Goal: Information Seeking & Learning: Learn about a topic

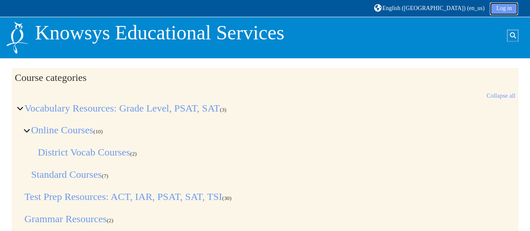
click at [503, 9] on link "Log in" at bounding box center [504, 9] width 28 height 13
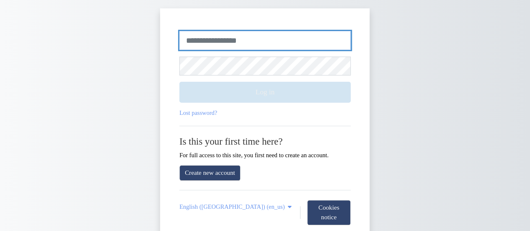
type input "******"
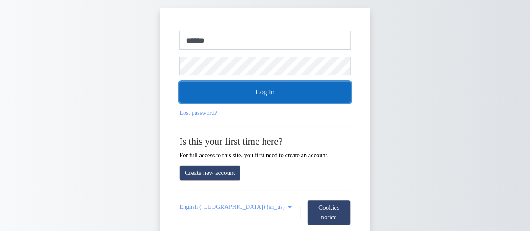
click at [210, 96] on button "Log in" at bounding box center [264, 92] width 171 height 21
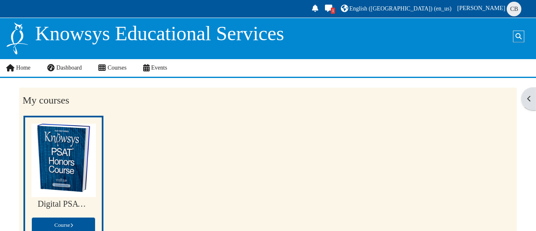
scroll to position [47, 0]
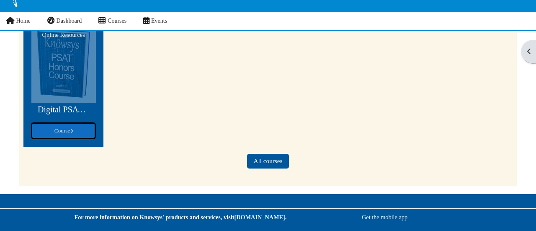
click at [48, 134] on link "Course" at bounding box center [63, 131] width 64 height 16
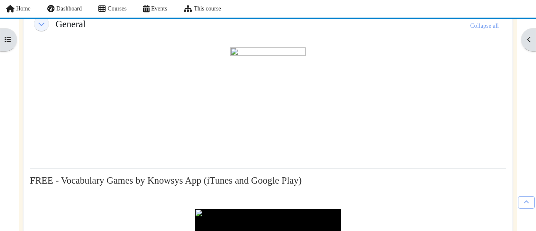
scroll to position [90, 0]
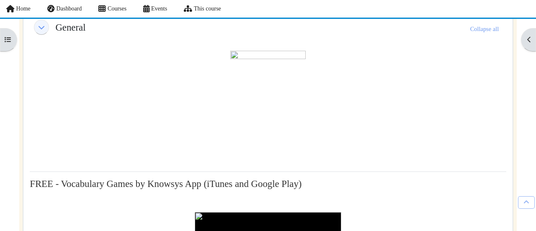
click at [276, 104] on img at bounding box center [268, 103] width 75 height 105
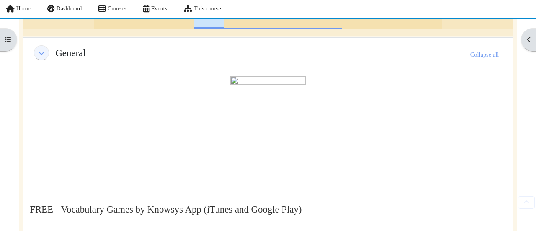
scroll to position [65, 0]
click at [273, 126] on img at bounding box center [268, 128] width 75 height 105
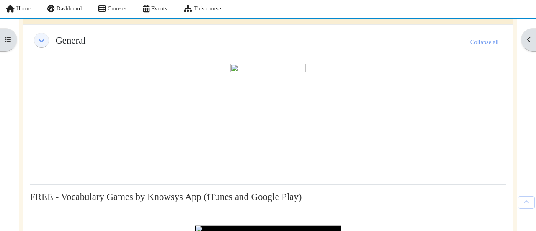
scroll to position [77, 0]
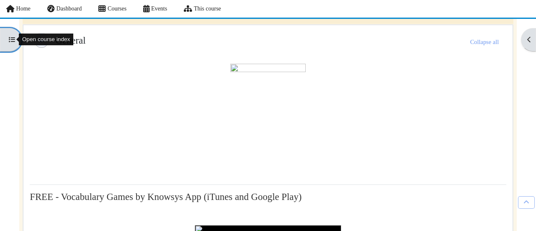
click at [10, 43] on button "Open course index" at bounding box center [10, 40] width 21 height 24
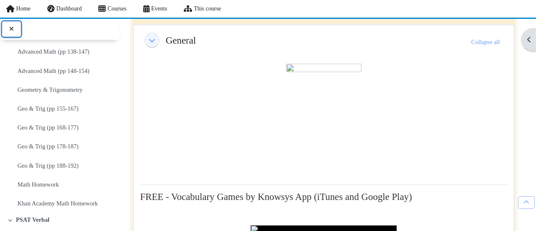
scroll to position [492, 0]
click at [48, 46] on link "Advanced Math (pp 138-147)" at bounding box center [54, 52] width 72 height 12
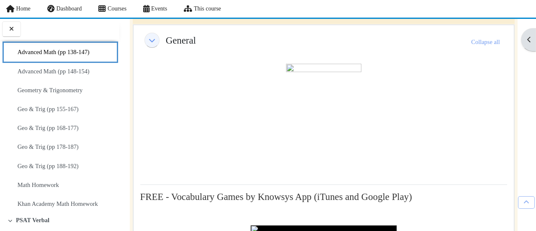
scroll to position [462, 0]
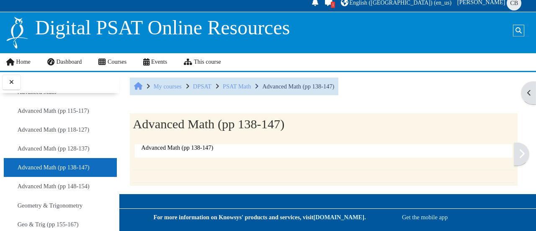
scroll to position [5, 0]
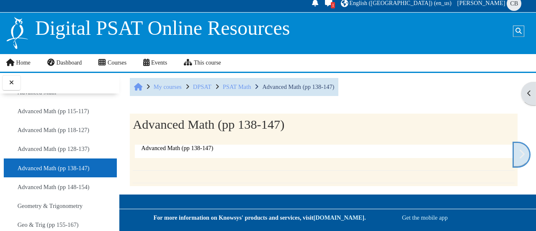
click at [525, 155] on link at bounding box center [522, 154] width 16 height 23
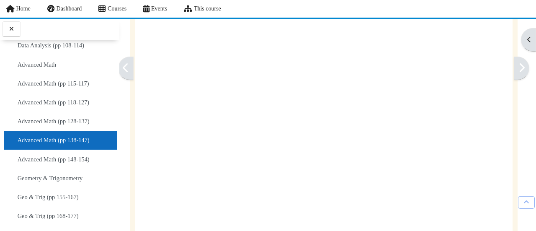
scroll to position [191, 0]
click at [518, 61] on link at bounding box center [522, 68] width 16 height 23
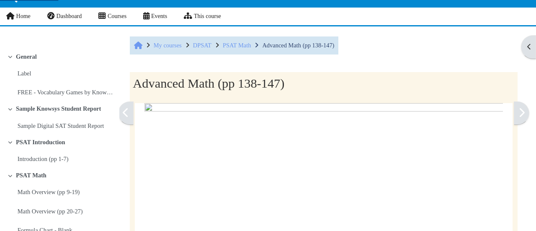
scroll to position [52, 0]
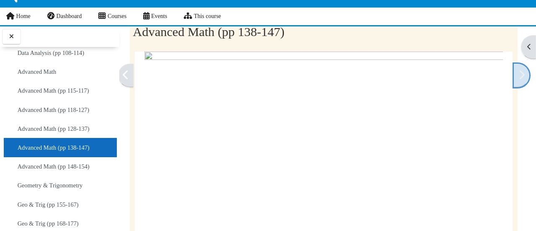
click at [519, 78] on icon at bounding box center [522, 75] width 6 height 10
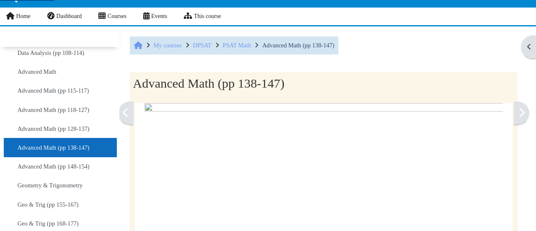
scroll to position [52, 0]
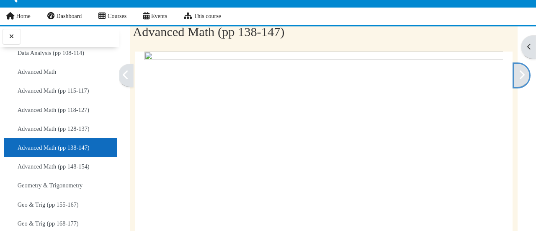
click at [519, 78] on icon at bounding box center [522, 75] width 6 height 10
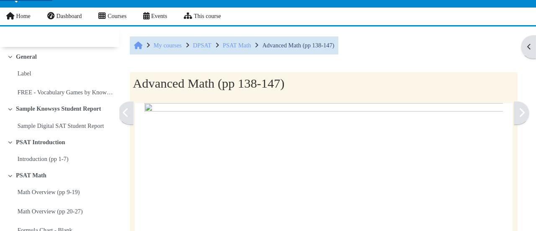
scroll to position [52, 0]
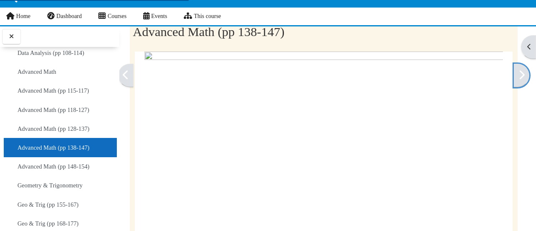
click at [519, 78] on icon at bounding box center [522, 75] width 6 height 10
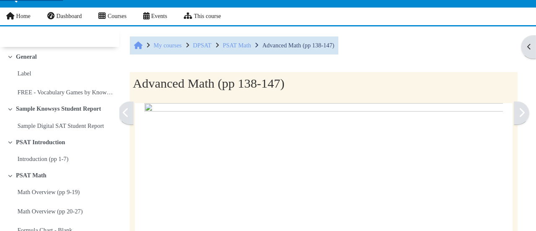
scroll to position [52, 0]
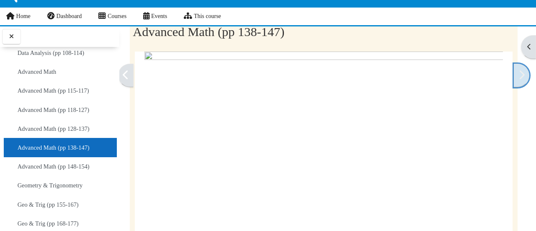
click at [519, 79] on icon at bounding box center [522, 75] width 6 height 10
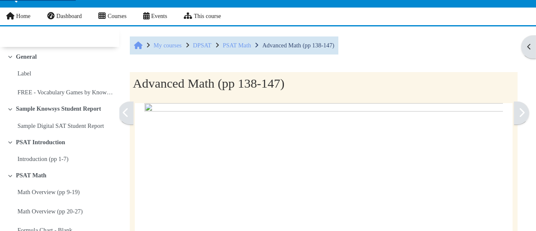
scroll to position [52, 0]
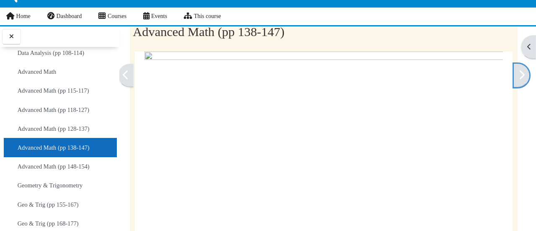
click at [519, 79] on icon at bounding box center [522, 75] width 6 height 10
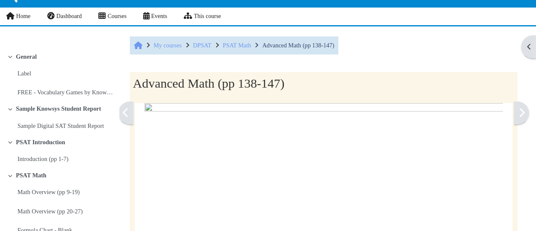
scroll to position [52, 0]
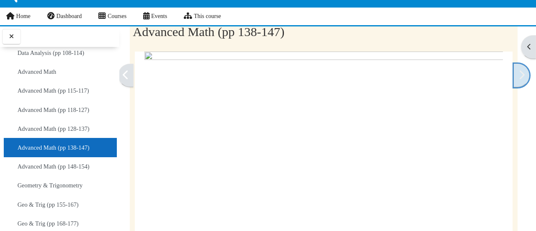
click at [519, 73] on icon at bounding box center [522, 75] width 6 height 10
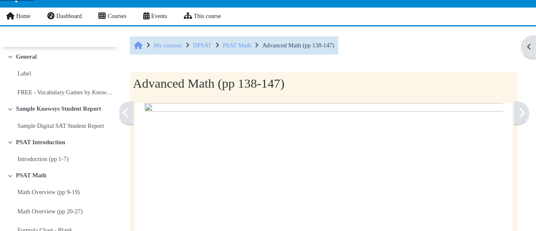
scroll to position [52, 0]
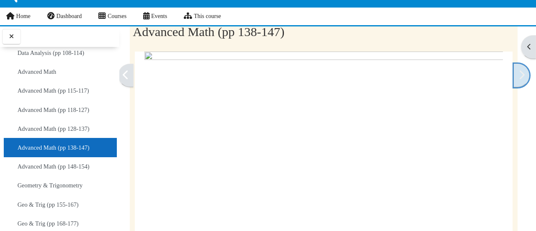
click at [519, 73] on icon at bounding box center [522, 75] width 6 height 10
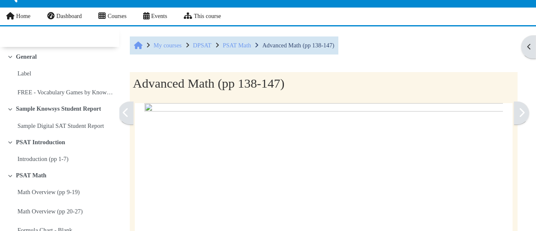
scroll to position [52, 0]
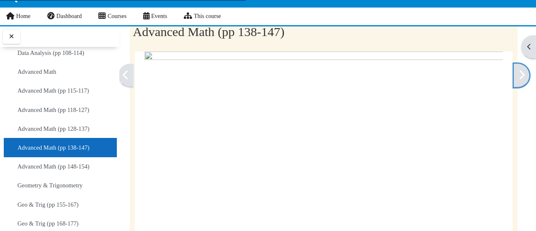
click at [519, 73] on icon at bounding box center [522, 75] width 6 height 10
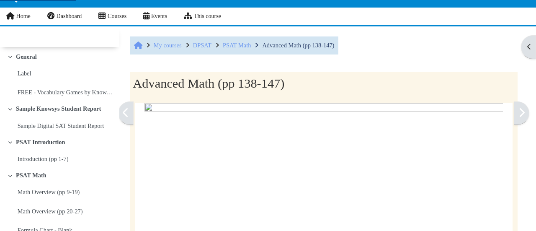
scroll to position [52, 0]
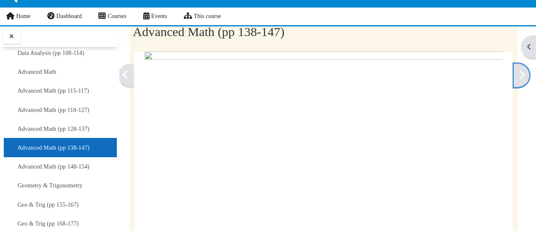
click at [519, 73] on icon at bounding box center [522, 75] width 6 height 10
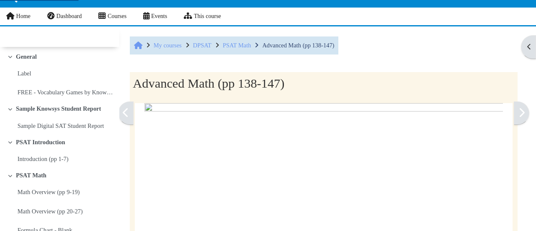
scroll to position [52, 0]
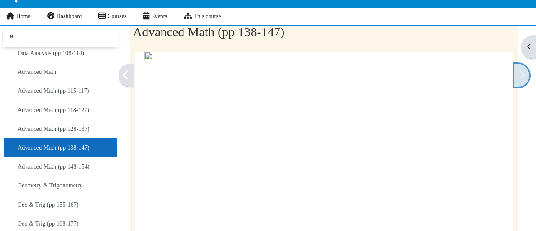
click at [519, 73] on icon at bounding box center [522, 75] width 6 height 10
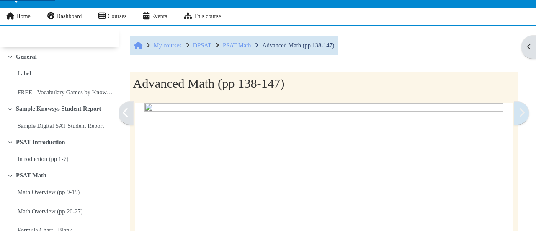
scroll to position [52, 0]
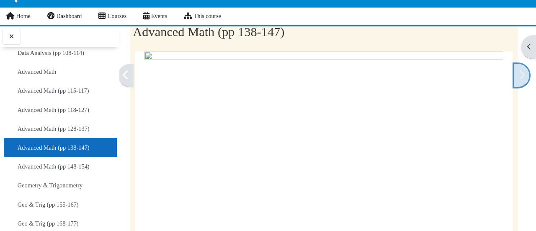
click at [519, 76] on icon at bounding box center [522, 75] width 6 height 10
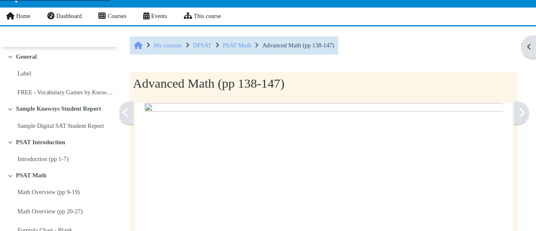
scroll to position [52, 0]
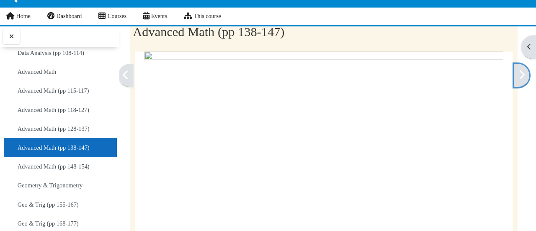
click at [519, 76] on icon at bounding box center [522, 75] width 6 height 10
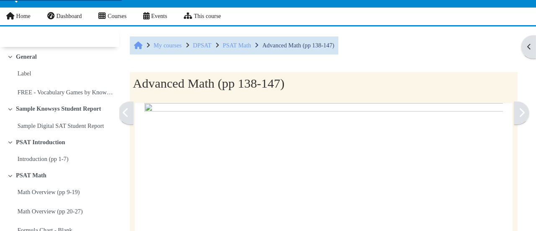
scroll to position [52, 0]
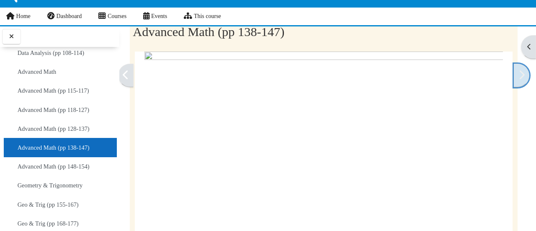
click at [521, 78] on link at bounding box center [522, 75] width 16 height 23
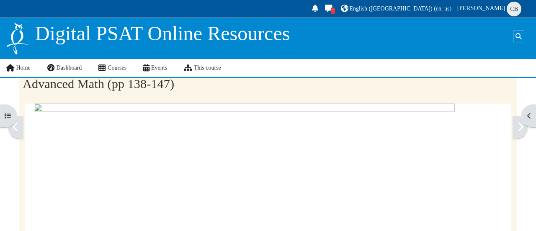
scroll to position [404, 0]
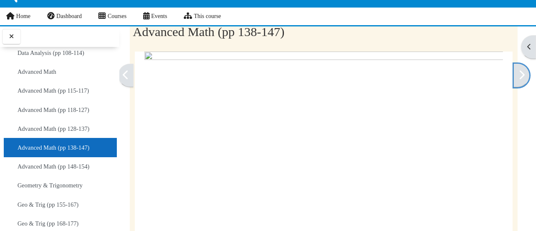
click at [521, 78] on link at bounding box center [522, 75] width 16 height 23
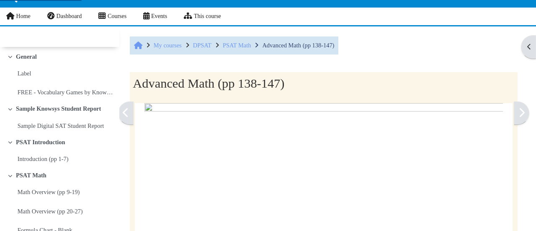
scroll to position [52, 0]
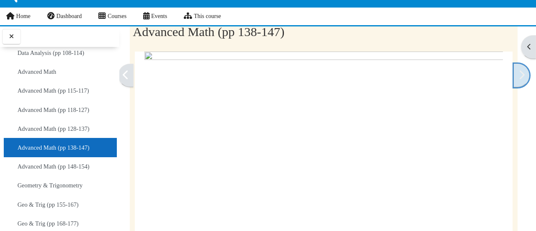
click at [519, 74] on icon at bounding box center [522, 75] width 6 height 10
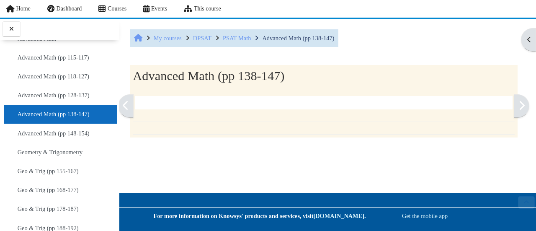
scroll to position [101, 0]
click at [522, 94] on link at bounding box center [522, 105] width 16 height 23
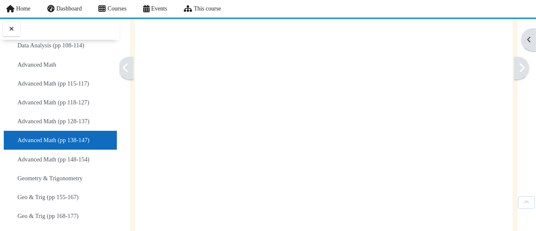
scroll to position [116, 0]
click at [515, 74] on link at bounding box center [522, 68] width 16 height 23
click at [515, 73] on link at bounding box center [522, 68] width 16 height 23
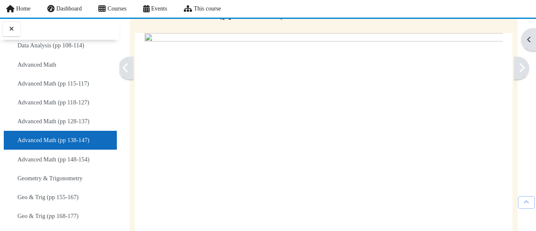
scroll to position [62, 0]
click at [518, 76] on link at bounding box center [522, 68] width 16 height 23
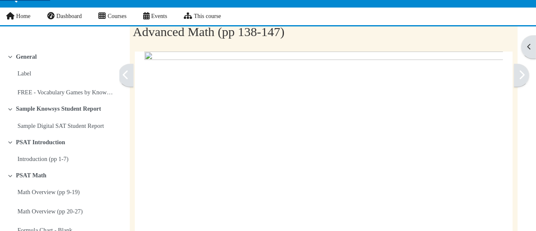
scroll to position [404, 0]
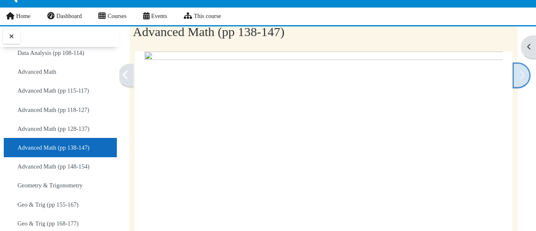
click at [520, 74] on icon at bounding box center [522, 75] width 6 height 10
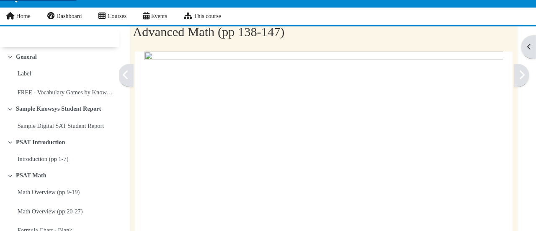
scroll to position [404, 0]
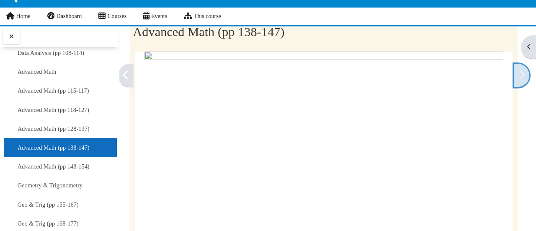
click at [515, 80] on link at bounding box center [522, 75] width 16 height 23
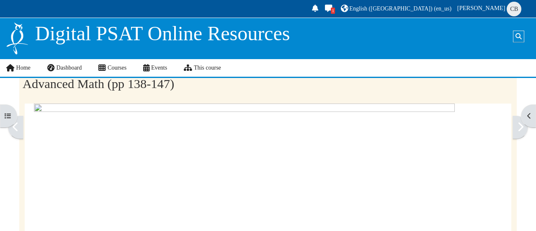
scroll to position [404, 0]
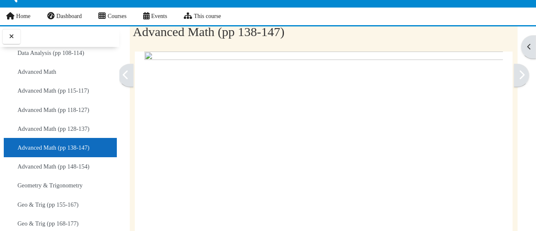
click at [514, 81] on link at bounding box center [522, 75] width 16 height 23
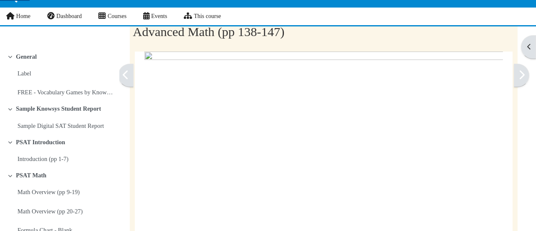
scroll to position [404, 0]
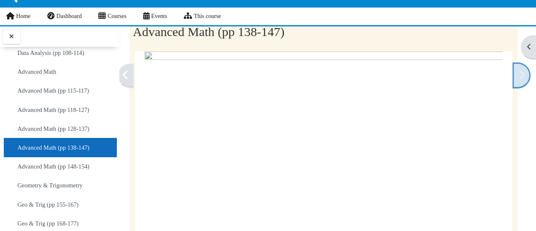
click at [519, 78] on icon at bounding box center [522, 75] width 6 height 10
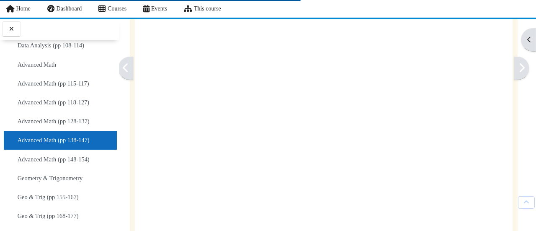
scroll to position [110, 0]
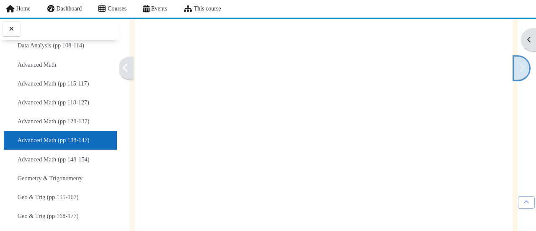
click at [519, 68] on icon at bounding box center [522, 67] width 6 height 10
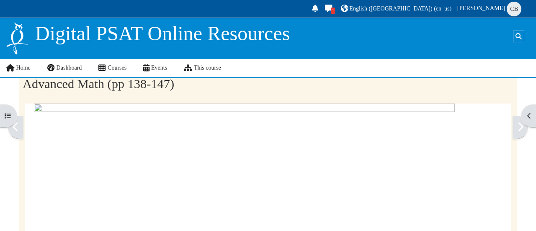
scroll to position [404, 0]
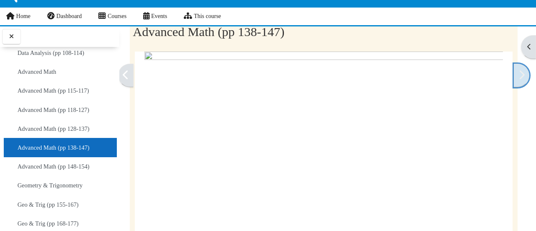
click at [521, 76] on link at bounding box center [522, 75] width 16 height 23
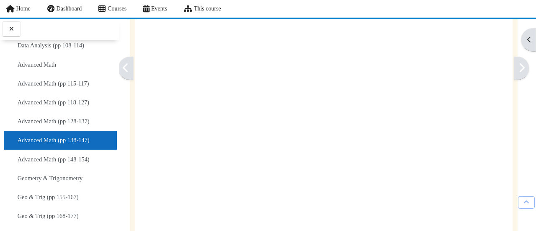
scroll to position [183, 0]
click at [519, 72] on icon at bounding box center [522, 67] width 6 height 10
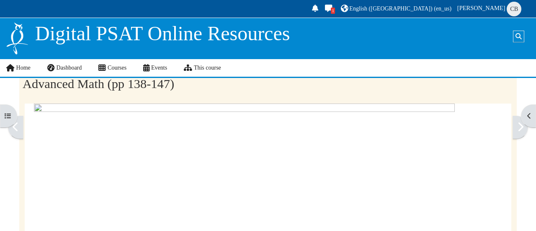
scroll to position [404, 0]
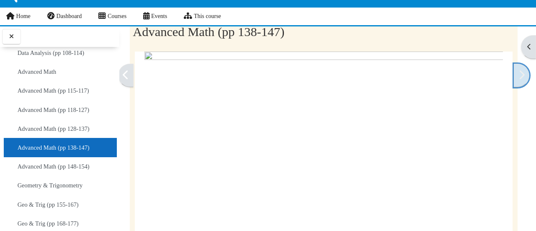
click at [519, 75] on icon at bounding box center [522, 75] width 6 height 10
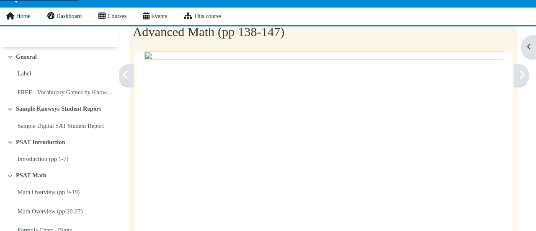
scroll to position [404, 0]
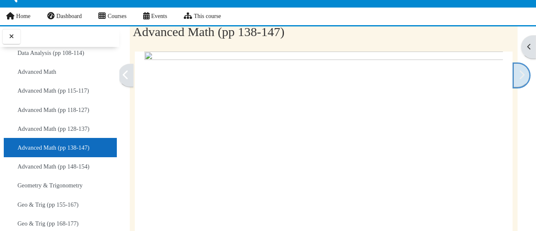
click at [519, 74] on icon at bounding box center [522, 75] width 6 height 10
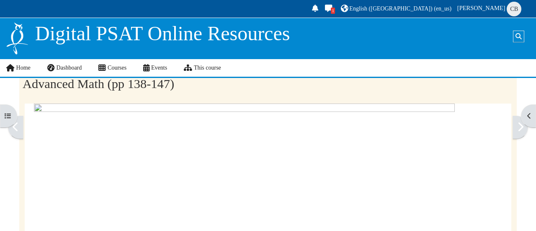
scroll to position [404, 0]
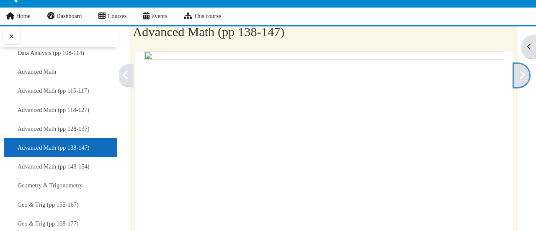
click at [519, 74] on icon at bounding box center [522, 75] width 6 height 10
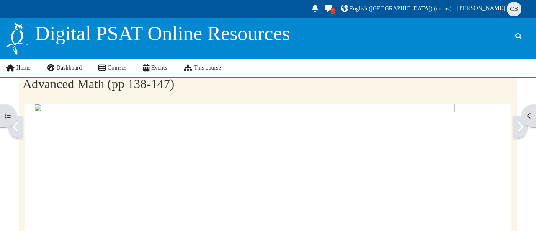
scroll to position [404, 0]
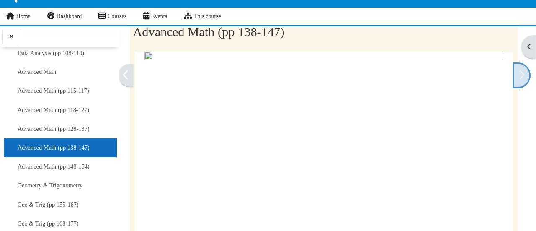
click at [519, 78] on icon at bounding box center [522, 75] width 6 height 10
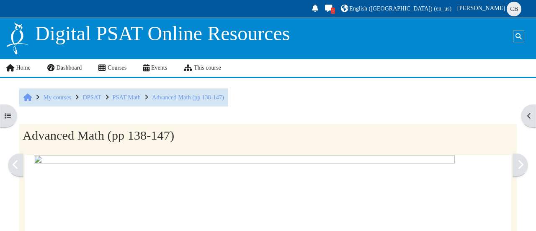
scroll to position [52, 0]
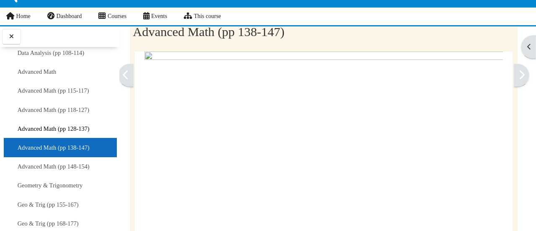
click at [74, 123] on link "Advanced Math (pp 128-137)" at bounding box center [54, 129] width 72 height 12
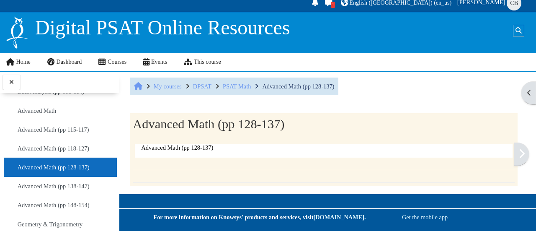
scroll to position [5, 0]
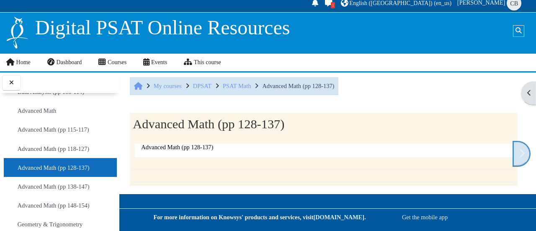
click at [519, 151] on icon at bounding box center [522, 153] width 6 height 10
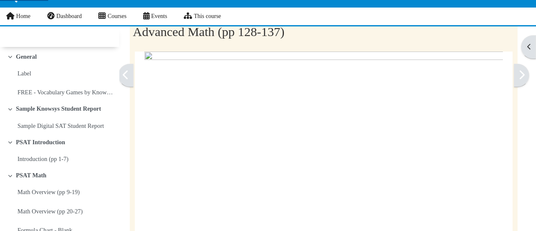
scroll to position [386, 0]
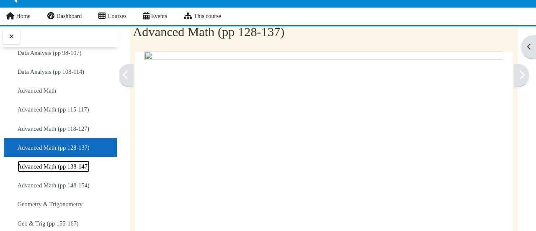
click at [71, 161] on link "Advanced Math (pp 138-147)" at bounding box center [54, 167] width 72 height 12
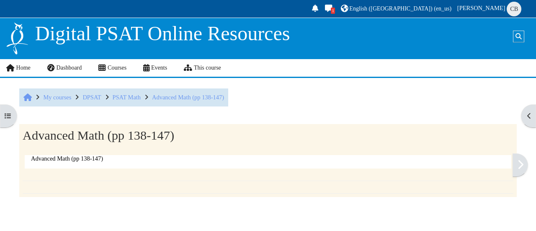
scroll to position [430, 0]
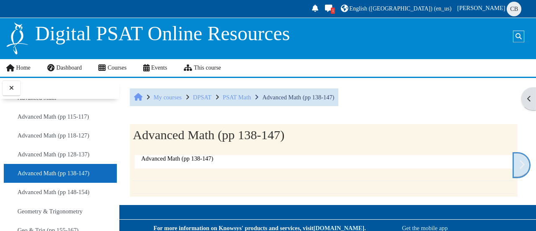
click at [519, 168] on icon at bounding box center [522, 164] width 6 height 10
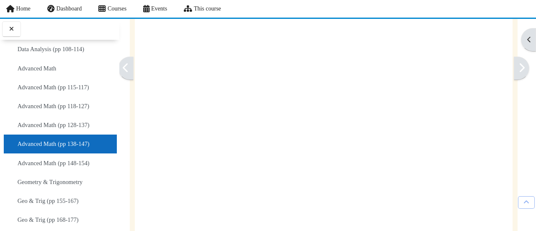
scroll to position [237, 0]
click at [514, 64] on link at bounding box center [522, 68] width 16 height 23
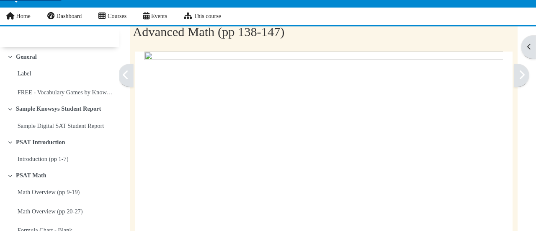
scroll to position [404, 0]
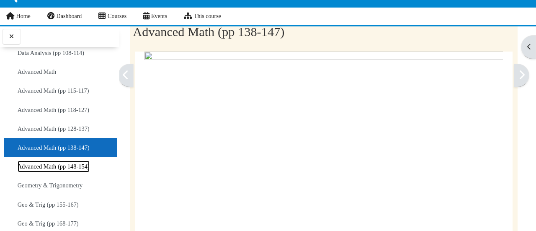
click at [57, 161] on link "Advanced Math (pp 148-154)" at bounding box center [54, 167] width 72 height 12
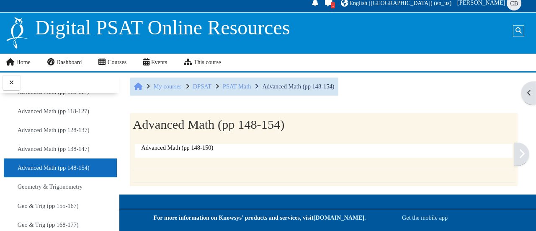
scroll to position [5, 0]
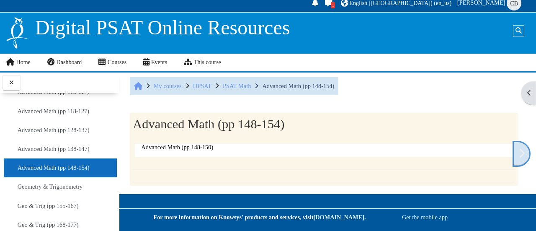
click at [519, 155] on icon at bounding box center [522, 153] width 6 height 10
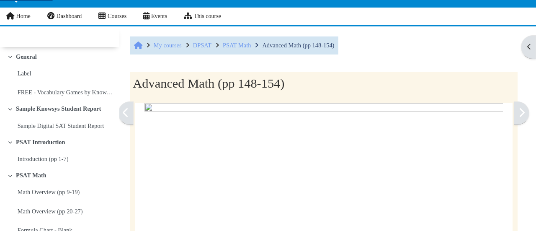
scroll to position [52, 0]
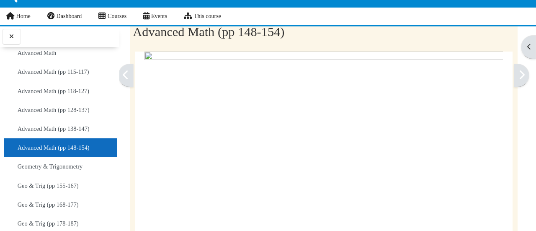
click at [43, 123] on link "Advanced Math (pp 138-147)" at bounding box center [54, 129] width 72 height 12
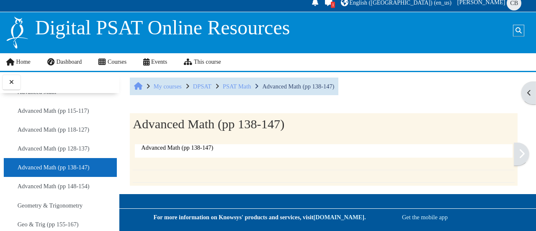
scroll to position [5, 0]
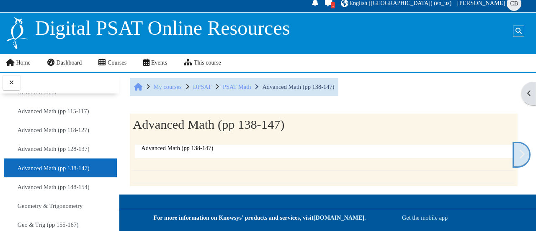
click at [514, 145] on link at bounding box center [522, 154] width 16 height 23
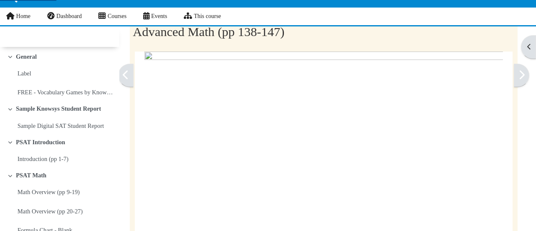
scroll to position [404, 0]
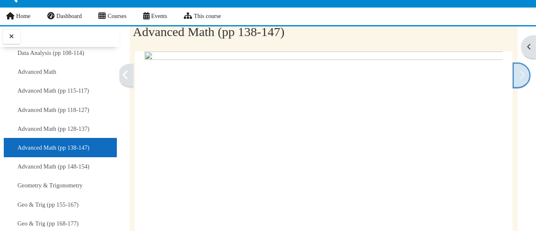
click at [519, 75] on icon at bounding box center [522, 75] width 6 height 10
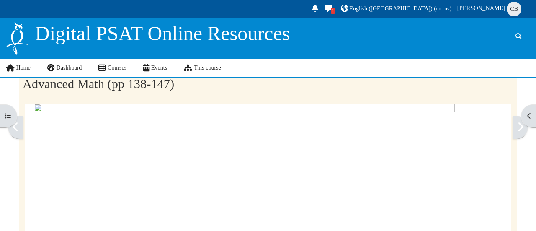
scroll to position [404, 0]
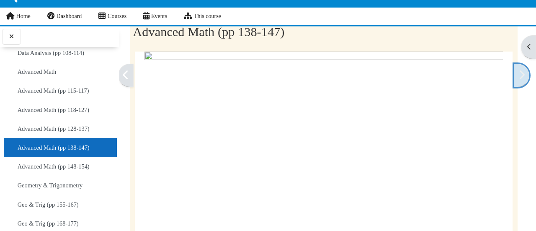
click at [519, 79] on icon at bounding box center [522, 75] width 6 height 10
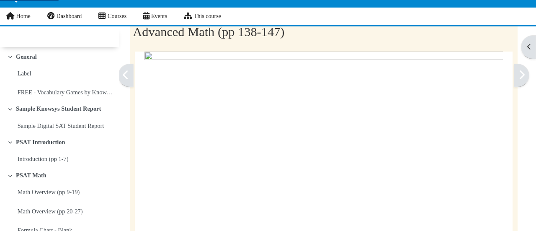
scroll to position [404, 0]
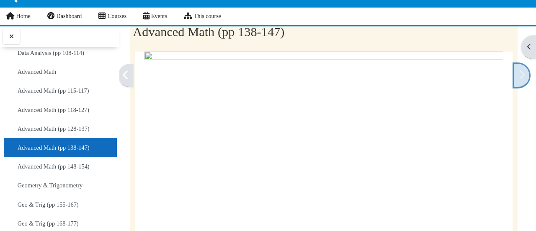
click at [514, 74] on link at bounding box center [522, 75] width 16 height 23
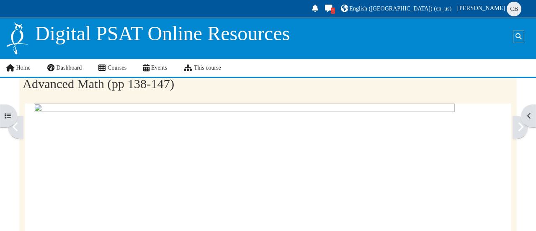
scroll to position [404, 0]
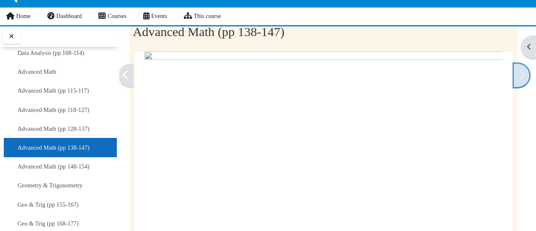
click at [519, 79] on icon at bounding box center [522, 75] width 6 height 10
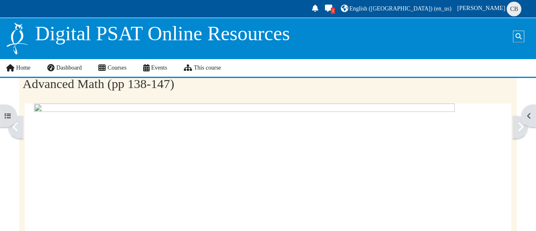
scroll to position [404, 0]
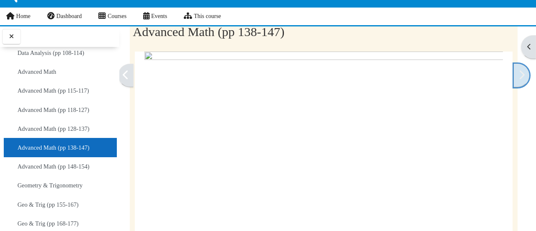
click at [514, 74] on link at bounding box center [522, 75] width 16 height 23
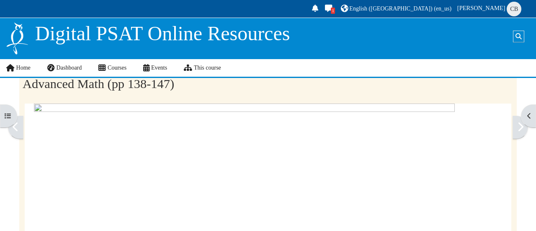
scroll to position [404, 0]
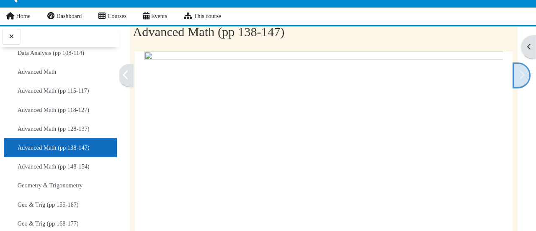
click at [519, 73] on icon at bounding box center [522, 75] width 6 height 10
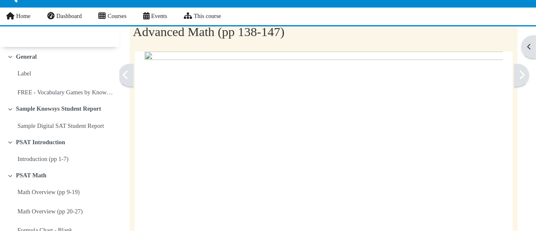
scroll to position [404, 0]
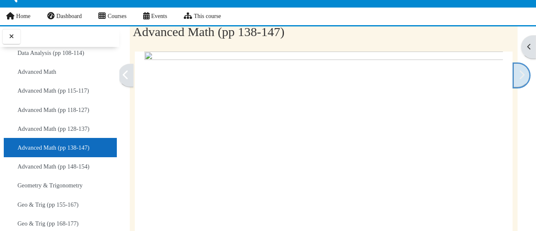
click at [519, 76] on icon at bounding box center [522, 75] width 6 height 10
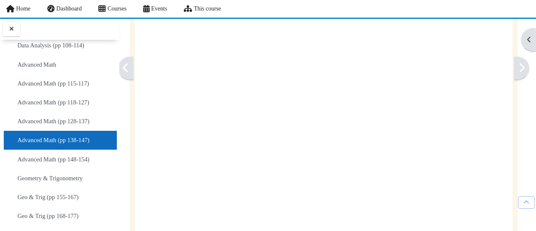
scroll to position [205, 0]
click at [514, 68] on link at bounding box center [522, 68] width 16 height 23
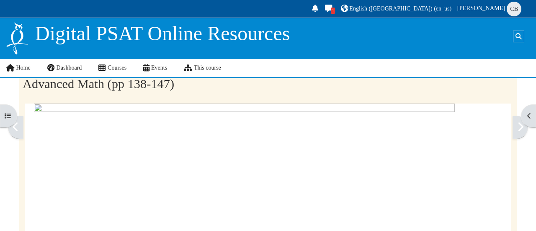
scroll to position [404, 0]
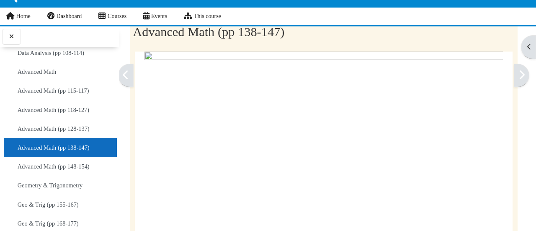
click at [519, 75] on icon at bounding box center [522, 75] width 6 height 10
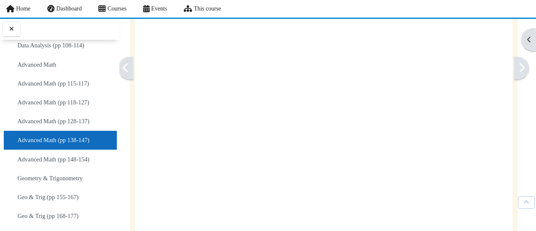
scroll to position [141, 0]
click at [514, 70] on link at bounding box center [522, 68] width 16 height 23
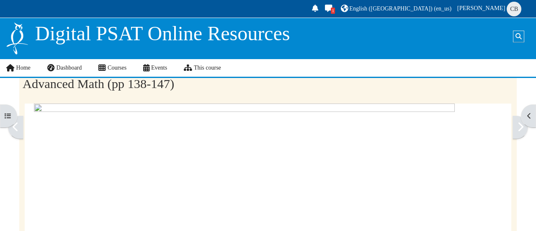
scroll to position [404, 0]
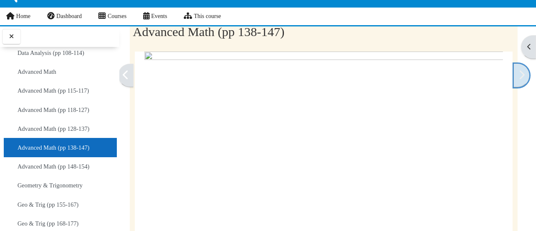
click at [514, 67] on link at bounding box center [522, 75] width 16 height 23
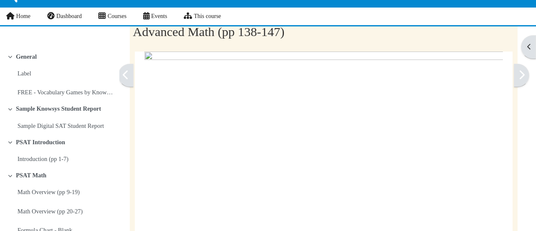
scroll to position [404, 0]
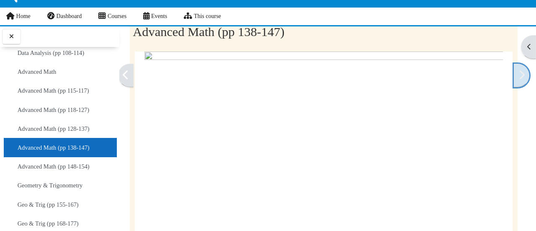
click at [514, 78] on link at bounding box center [522, 75] width 16 height 23
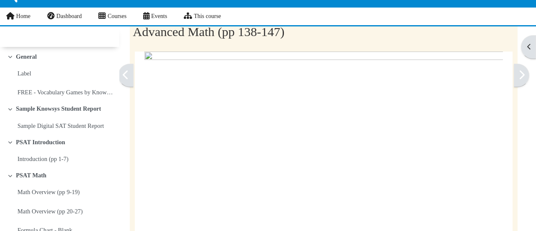
scroll to position [404, 0]
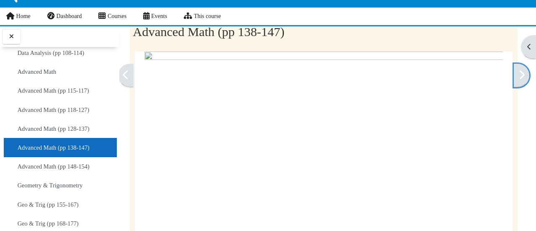
click at [514, 78] on link at bounding box center [522, 75] width 16 height 23
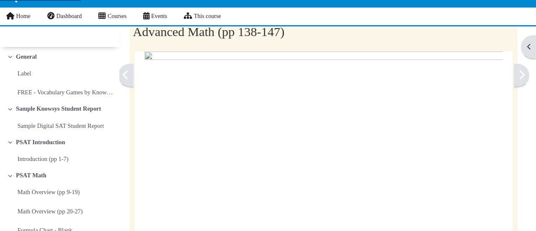
scroll to position [404, 0]
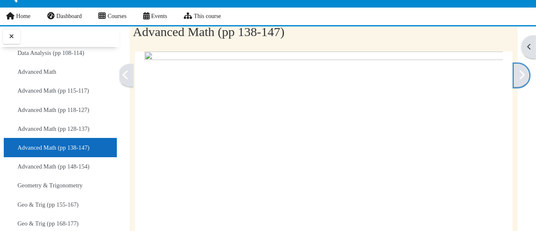
click at [514, 78] on link at bounding box center [522, 75] width 16 height 23
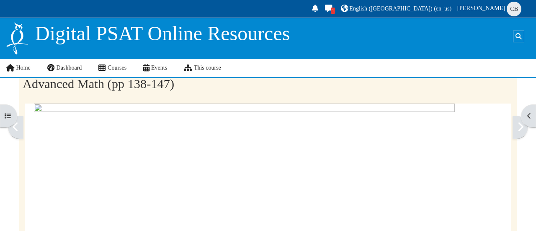
scroll to position [404, 0]
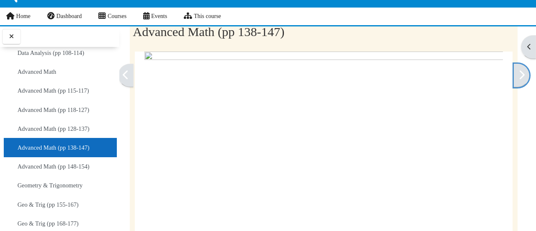
click at [514, 78] on link at bounding box center [522, 75] width 16 height 23
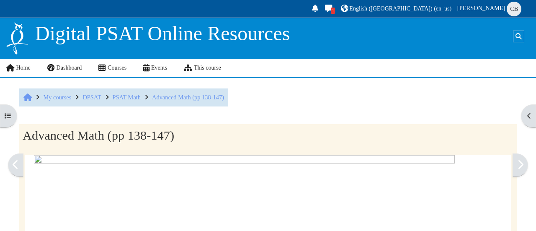
scroll to position [404, 0]
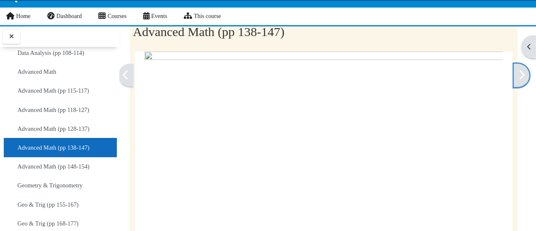
click at [514, 78] on link at bounding box center [522, 75] width 16 height 23
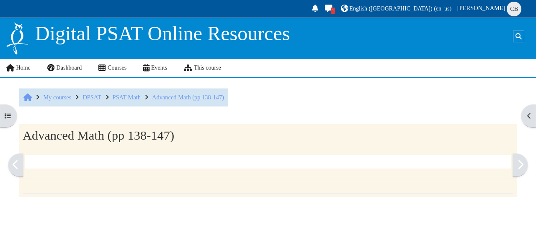
scroll to position [404, 0]
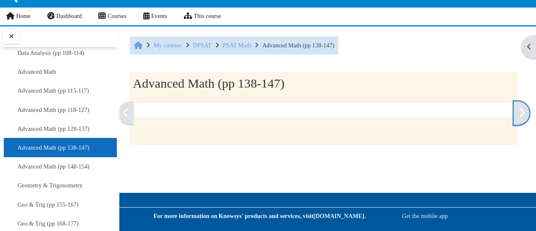
click at [514, 101] on link at bounding box center [522, 112] width 16 height 23
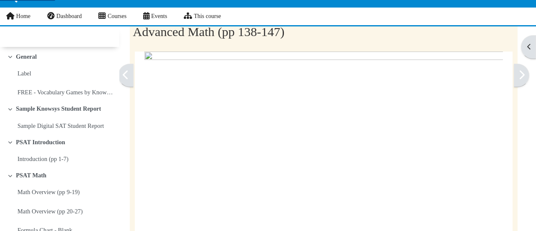
scroll to position [404, 0]
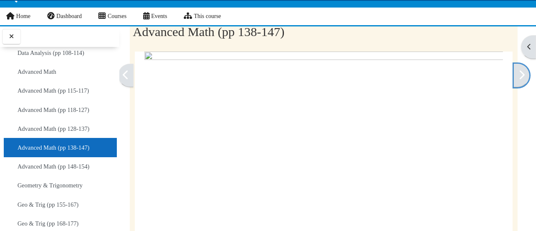
click at [514, 78] on link at bounding box center [522, 75] width 16 height 23
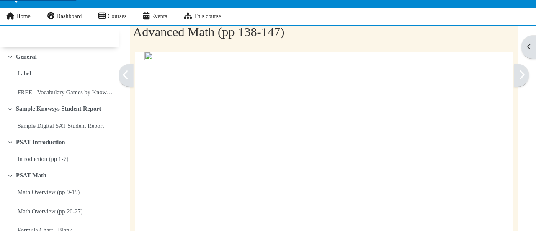
scroll to position [404, 0]
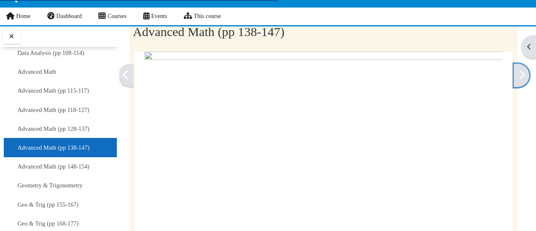
click at [514, 78] on link at bounding box center [522, 75] width 16 height 23
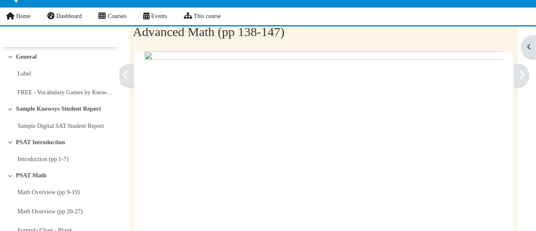
scroll to position [404, 0]
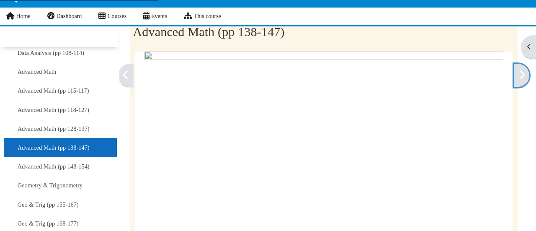
click at [514, 78] on link at bounding box center [522, 75] width 16 height 23
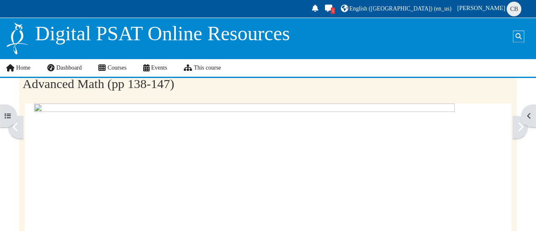
scroll to position [404, 0]
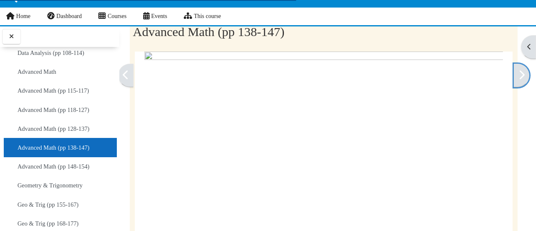
click at [514, 78] on link at bounding box center [522, 75] width 16 height 23
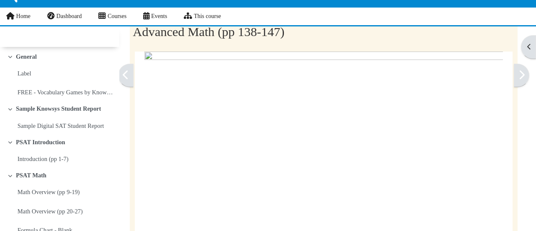
scroll to position [404, 0]
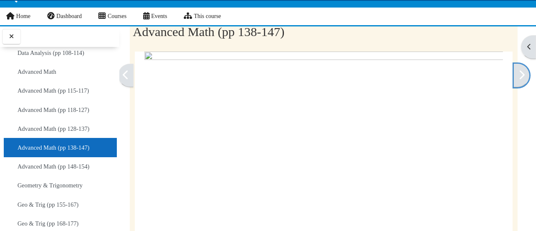
click at [514, 78] on link at bounding box center [522, 75] width 16 height 23
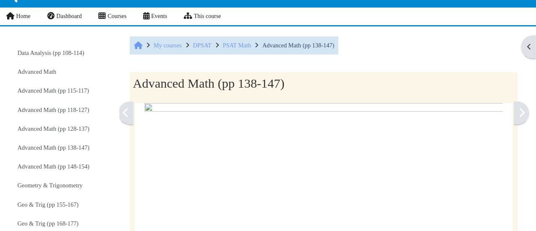
scroll to position [52, 0]
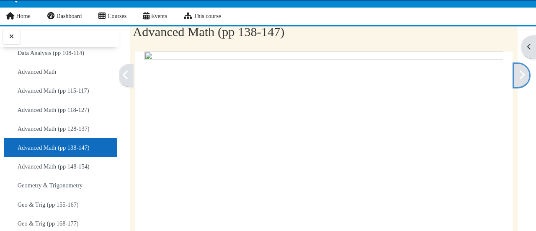
click at [514, 78] on link at bounding box center [522, 75] width 16 height 23
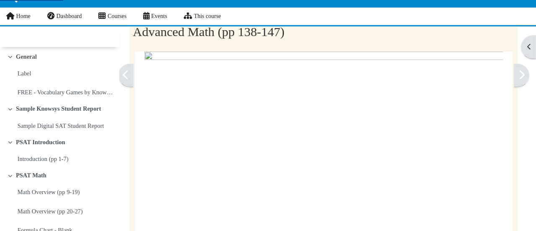
scroll to position [404, 0]
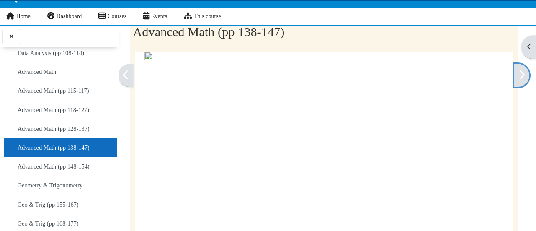
click at [514, 78] on link at bounding box center [522, 75] width 16 height 23
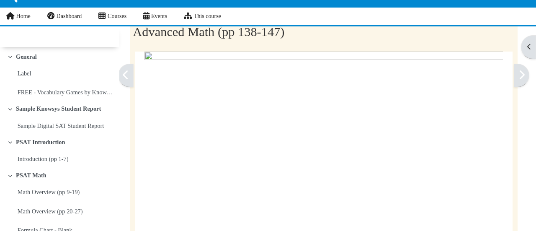
scroll to position [404, 0]
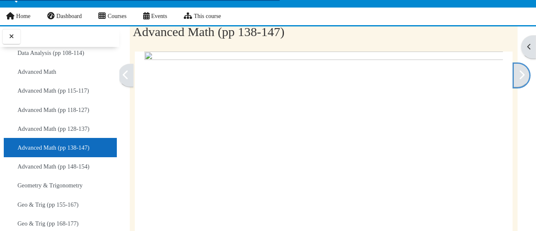
click at [514, 78] on link at bounding box center [522, 75] width 16 height 23
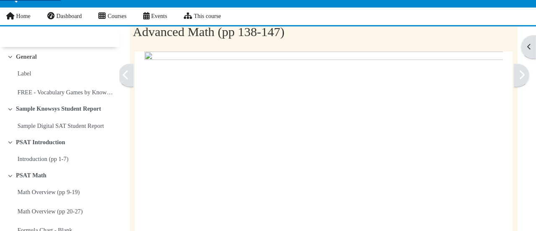
scroll to position [404, 0]
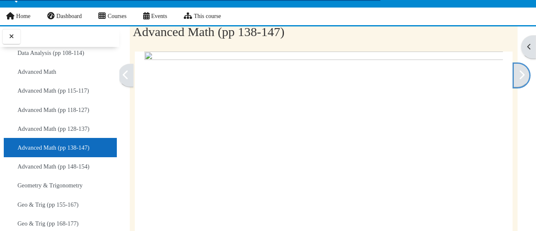
click at [514, 78] on link at bounding box center [522, 75] width 16 height 23
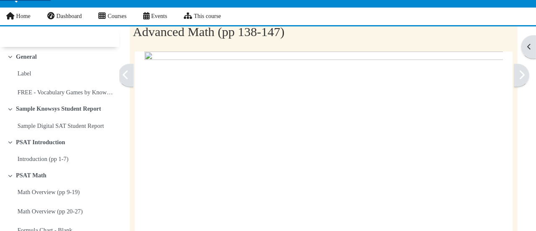
scroll to position [404, 0]
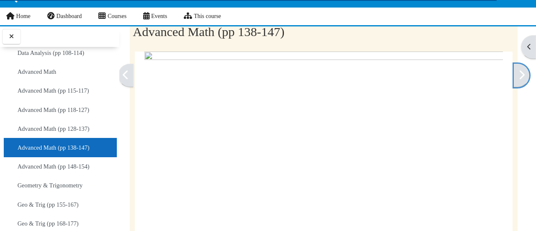
click at [514, 78] on link at bounding box center [522, 75] width 16 height 23
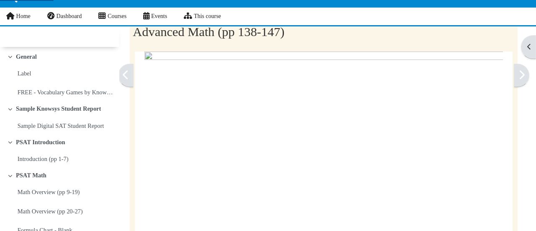
scroll to position [404, 0]
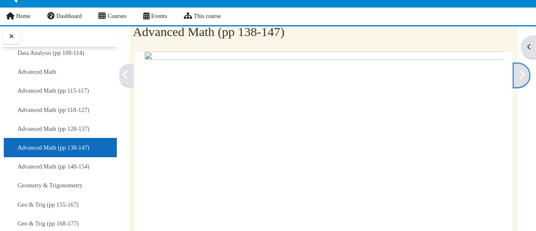
click at [514, 78] on link at bounding box center [522, 75] width 16 height 23
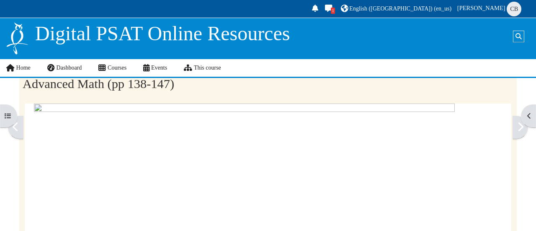
scroll to position [404, 0]
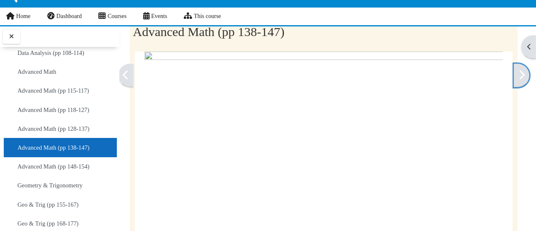
click at [514, 78] on link at bounding box center [522, 75] width 16 height 23
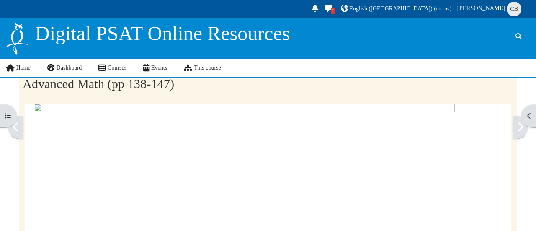
scroll to position [404, 0]
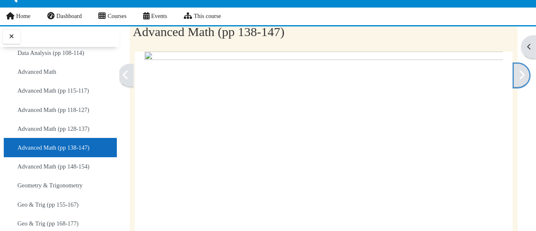
click at [514, 78] on link at bounding box center [522, 75] width 16 height 23
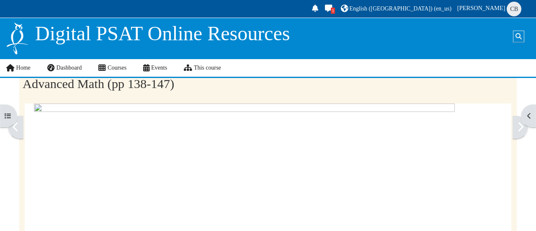
scroll to position [404, 0]
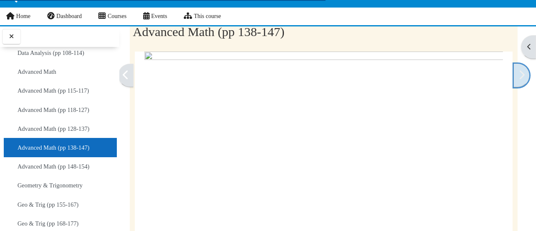
click at [514, 78] on link at bounding box center [522, 75] width 16 height 23
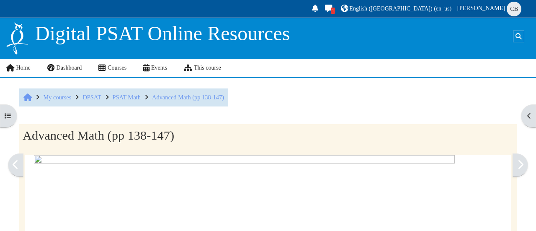
scroll to position [404, 0]
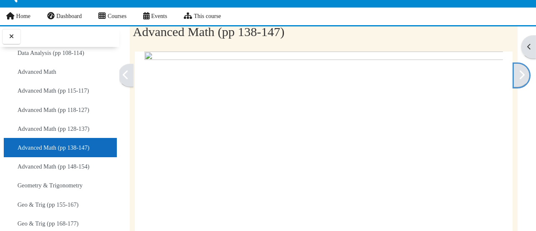
click at [514, 78] on link at bounding box center [522, 75] width 16 height 23
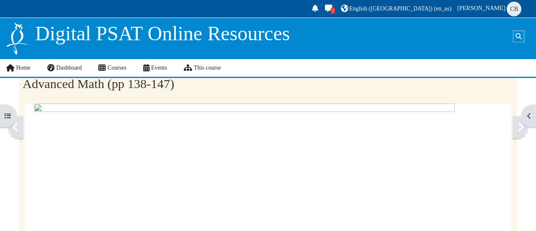
scroll to position [404, 0]
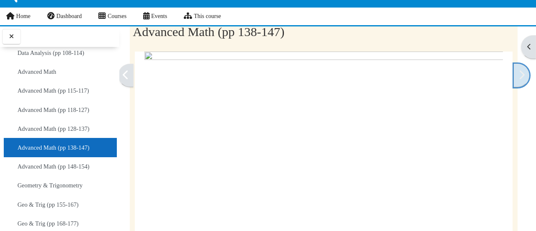
click at [519, 78] on icon at bounding box center [522, 75] width 6 height 10
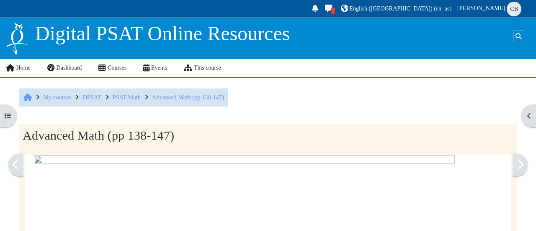
scroll to position [404, 0]
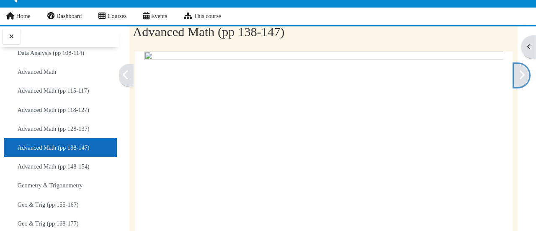
click at [519, 78] on icon at bounding box center [522, 75] width 6 height 10
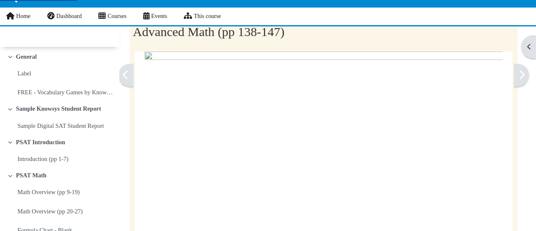
scroll to position [404, 0]
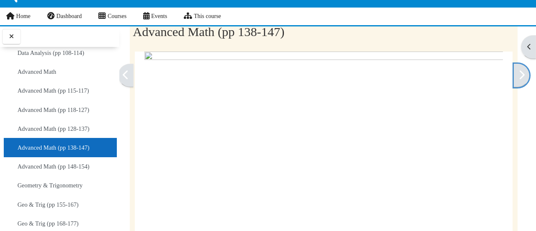
click at [519, 78] on icon at bounding box center [522, 75] width 6 height 10
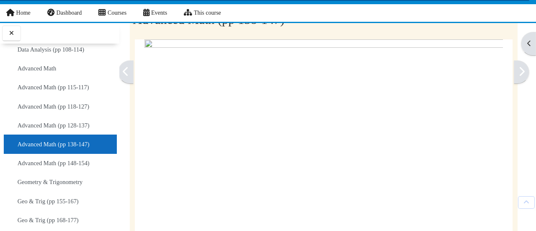
scroll to position [55, 0]
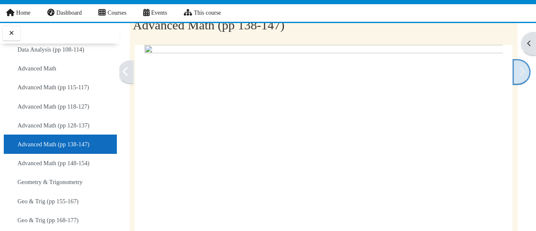
click at [519, 69] on icon at bounding box center [522, 71] width 6 height 10
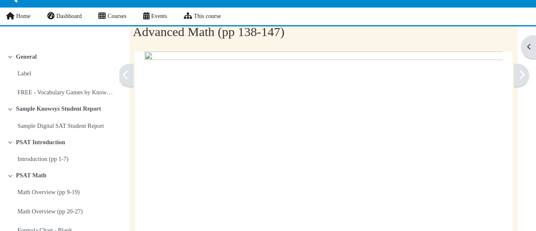
scroll to position [404, 0]
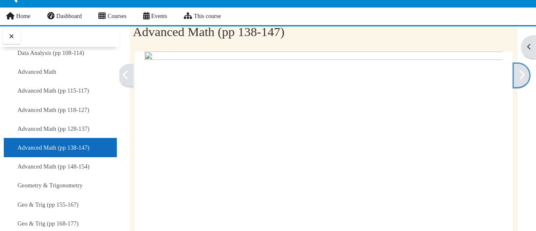
click at [519, 70] on icon at bounding box center [522, 75] width 6 height 10
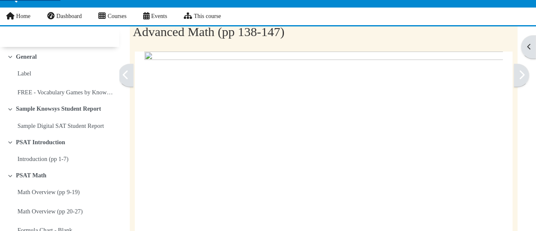
scroll to position [404, 0]
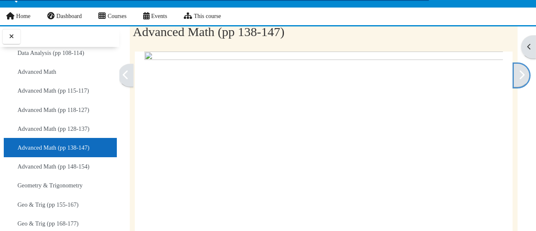
click at [519, 70] on icon at bounding box center [522, 75] width 6 height 10
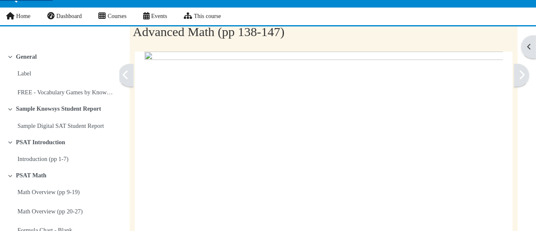
scroll to position [404, 0]
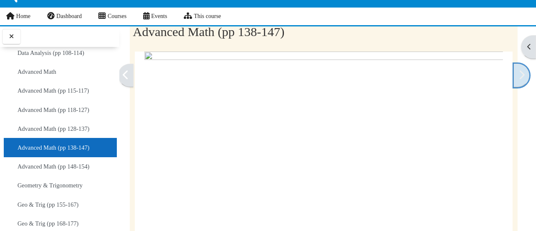
click at [519, 74] on icon at bounding box center [522, 75] width 6 height 10
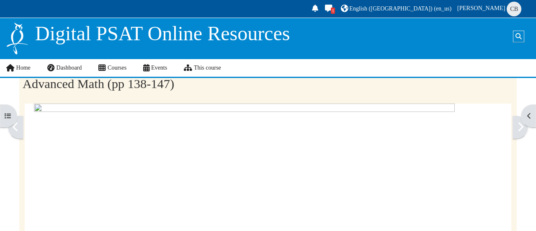
scroll to position [404, 0]
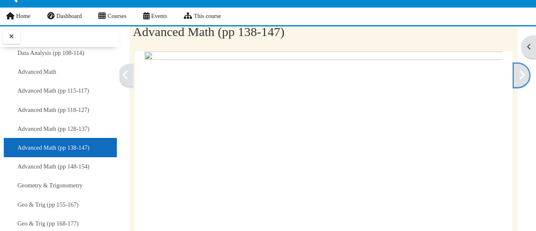
click at [519, 74] on icon at bounding box center [522, 75] width 6 height 10
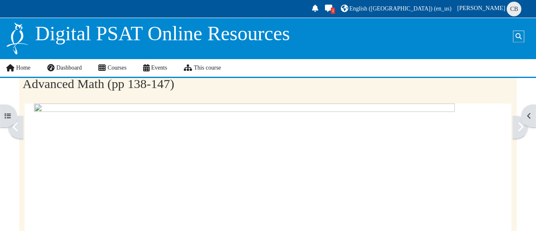
scroll to position [404, 0]
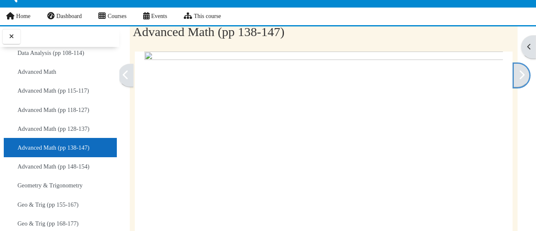
click at [519, 74] on icon at bounding box center [522, 75] width 6 height 10
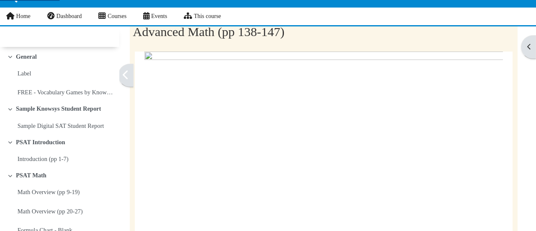
scroll to position [404, 0]
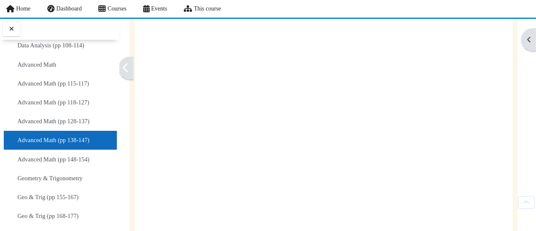
scroll to position [139, 0]
click at [50, 153] on link "Advanced Math (pp 148-154)" at bounding box center [54, 159] width 72 height 12
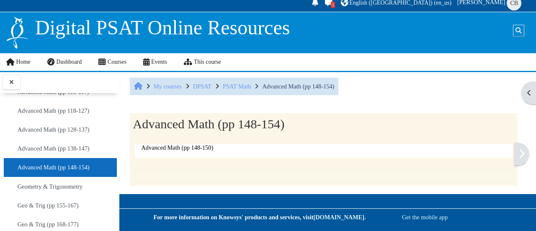
scroll to position [5, 0]
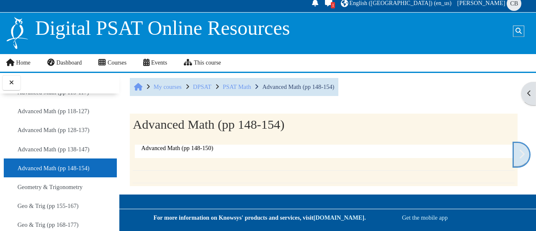
click at [519, 156] on icon at bounding box center [522, 154] width 6 height 10
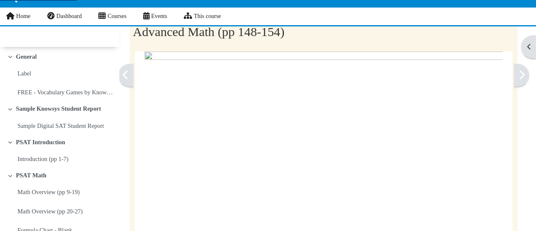
scroll to position [423, 0]
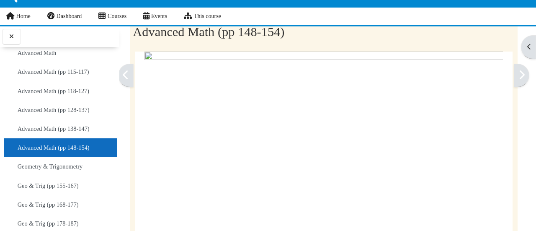
click at [522, 78] on link at bounding box center [522, 75] width 16 height 23
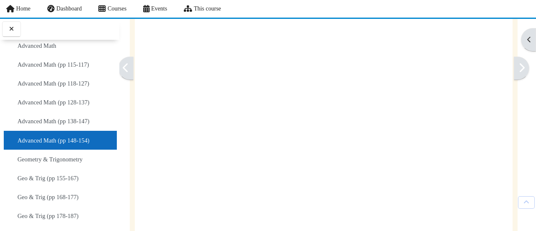
scroll to position [99, 0]
click at [359, 55] on img at bounding box center [324, 229] width 359 height 464
click at [514, 62] on link at bounding box center [522, 68] width 16 height 23
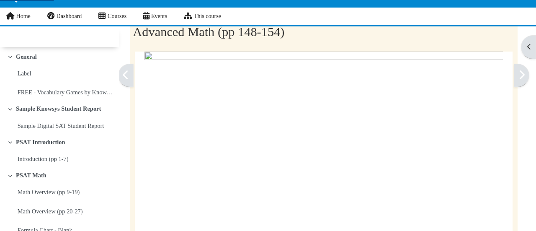
scroll to position [423, 0]
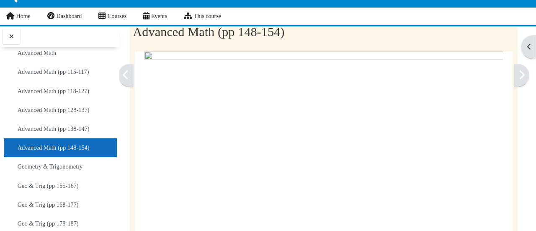
click at [521, 74] on link at bounding box center [522, 75] width 16 height 23
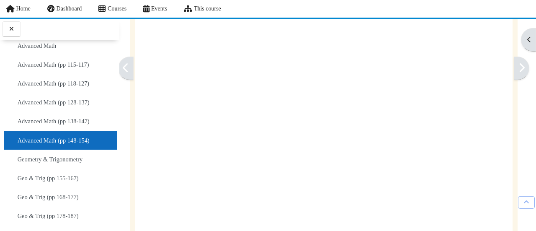
scroll to position [113, 0]
click at [401, 77] on img at bounding box center [324, 215] width 359 height 464
click at [514, 70] on link at bounding box center [522, 68] width 16 height 23
click at [519, 70] on icon at bounding box center [522, 67] width 6 height 10
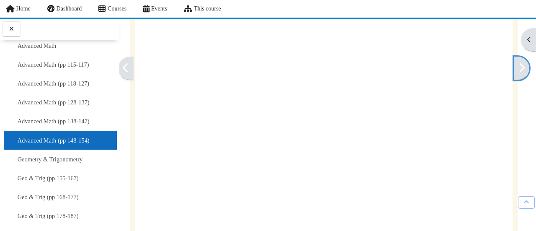
scroll to position [100, 0]
click at [516, 59] on link at bounding box center [522, 68] width 16 height 23
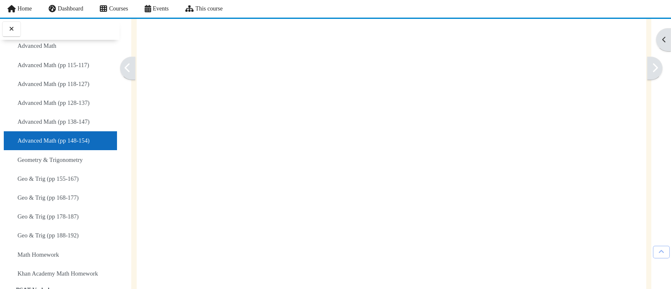
scroll to position [248, 0]
click at [155, 131] on img at bounding box center [356, 120] width 421 height 545
click at [536, 61] on div at bounding box center [391, 124] width 509 height 552
click at [536, 64] on link at bounding box center [655, 68] width 16 height 23
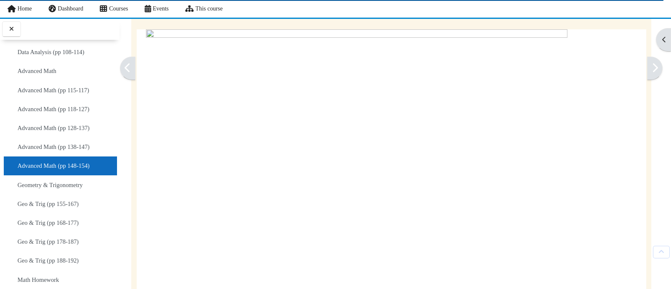
scroll to position [66, 0]
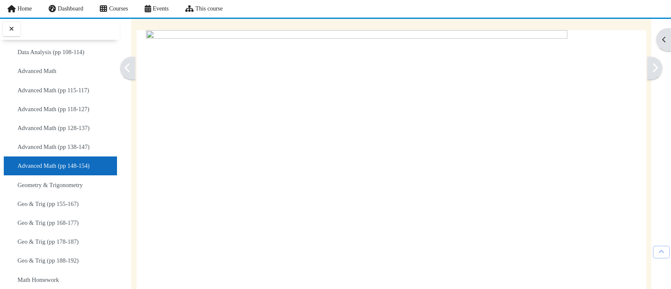
click at [647, 67] on link at bounding box center [655, 68] width 16 height 23
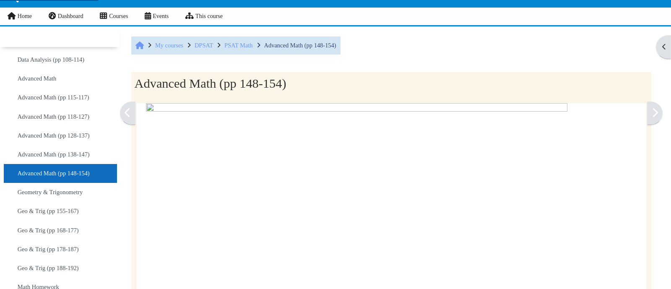
scroll to position [52, 0]
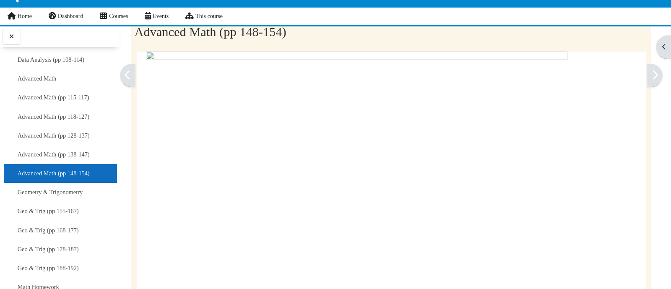
click at [647, 74] on link at bounding box center [655, 75] width 16 height 23
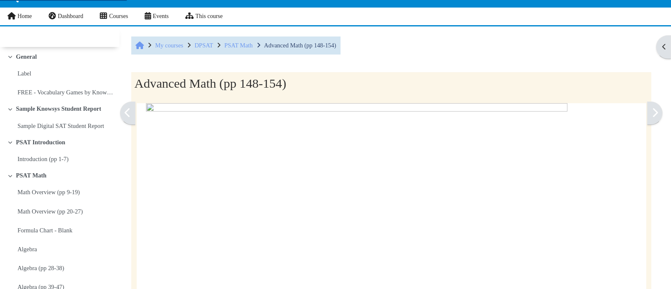
scroll to position [52, 0]
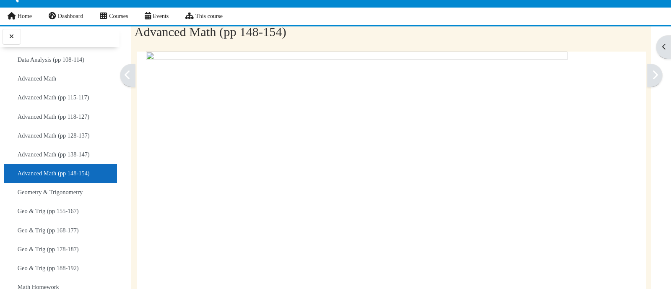
click at [650, 80] on link at bounding box center [655, 75] width 16 height 23
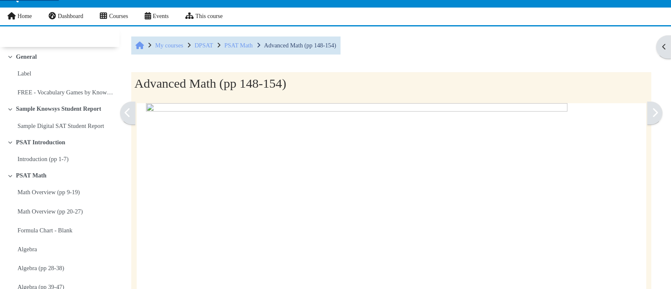
scroll to position [52, 0]
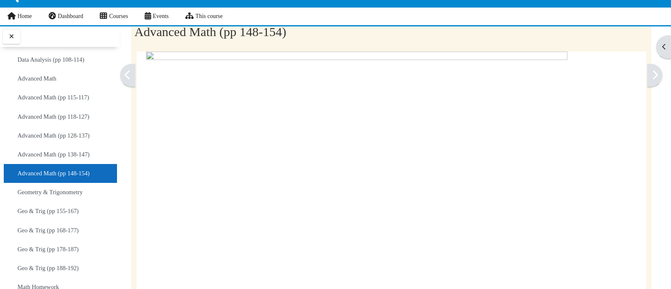
click at [651, 74] on icon at bounding box center [654, 75] width 6 height 10
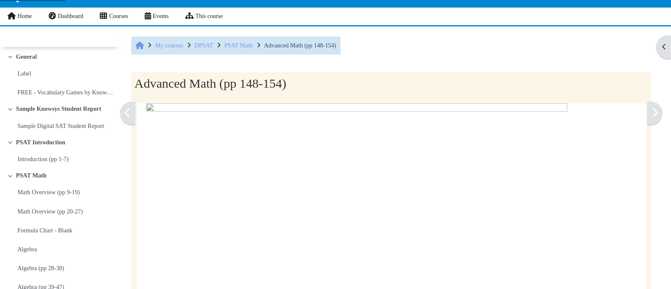
scroll to position [52, 0]
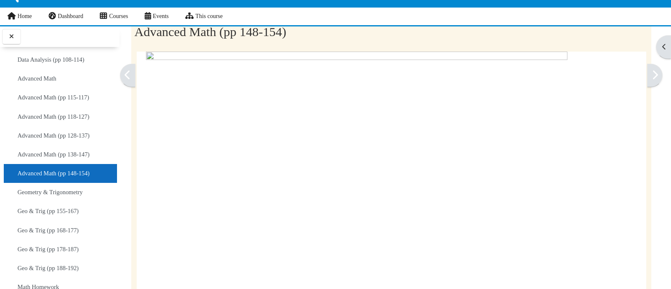
click at [651, 74] on icon at bounding box center [654, 75] width 6 height 10
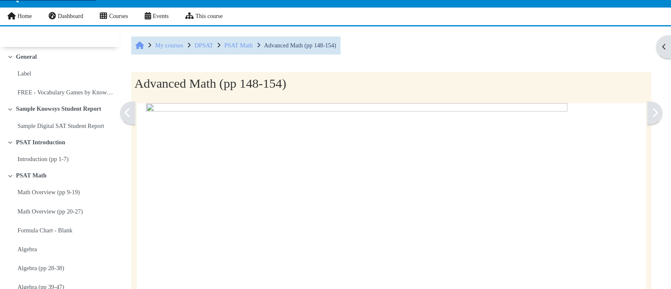
scroll to position [52, 0]
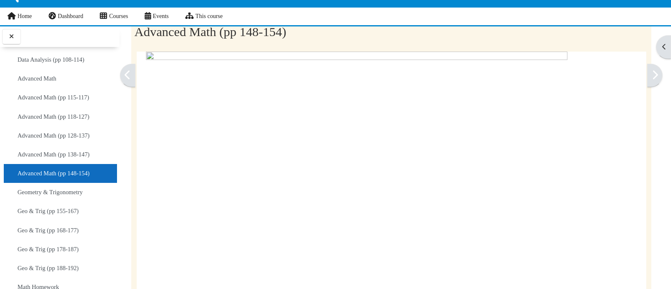
click at [647, 80] on link at bounding box center [655, 75] width 16 height 23
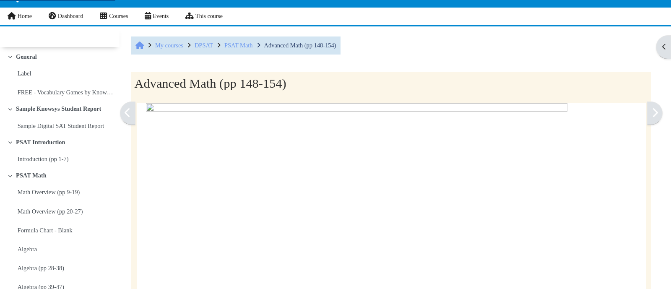
scroll to position [52, 0]
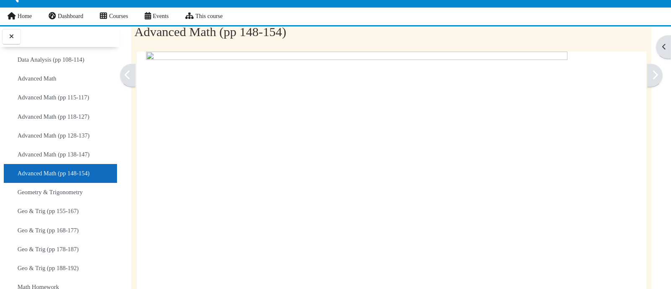
click at [653, 73] on link at bounding box center [655, 75] width 16 height 23
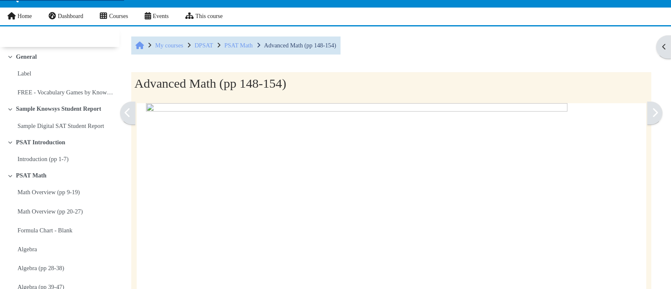
scroll to position [52, 0]
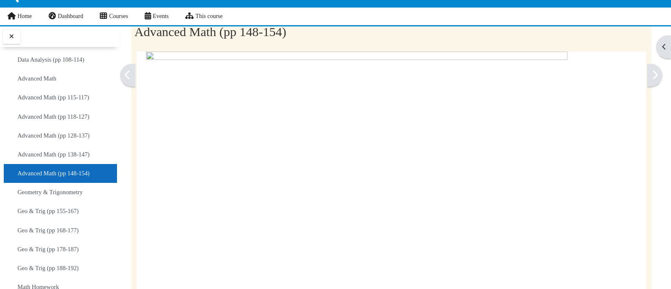
click at [651, 78] on icon at bounding box center [654, 75] width 6 height 10
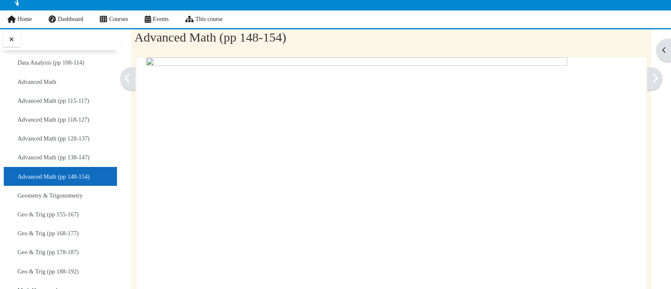
scroll to position [48, 0]
click at [653, 79] on link at bounding box center [655, 78] width 16 height 23
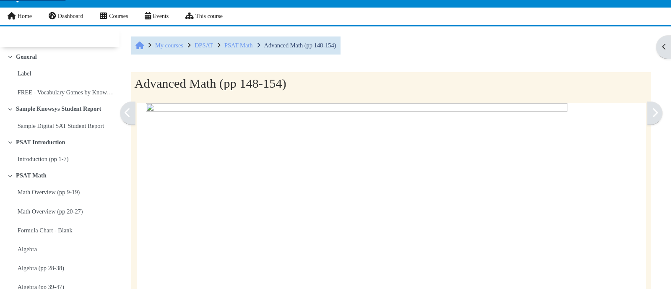
scroll to position [52, 0]
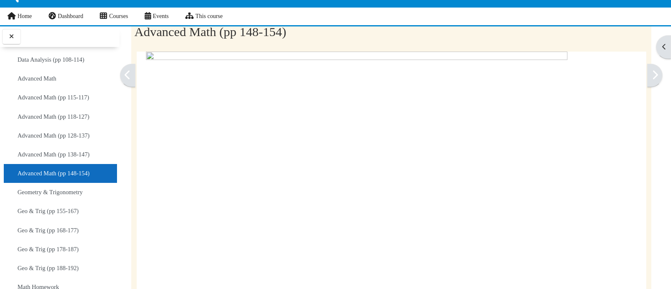
click at [651, 70] on icon at bounding box center [654, 75] width 6 height 10
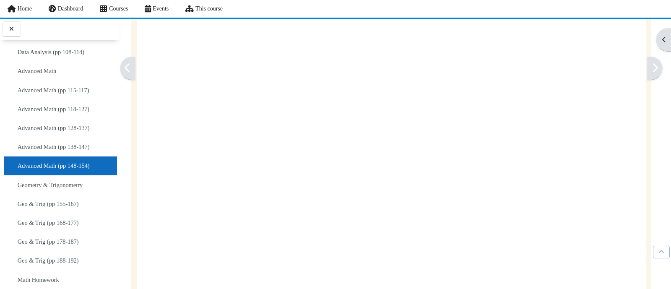
scroll to position [103, 0]
click at [408, 228] on img at bounding box center [356, 265] width 421 height 545
click at [651, 66] on icon at bounding box center [654, 67] width 6 height 10
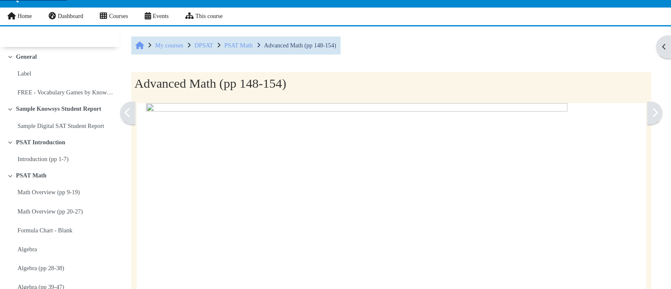
scroll to position [52, 0]
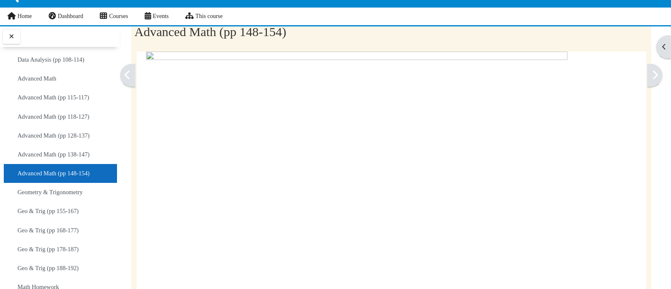
click at [651, 73] on icon at bounding box center [654, 75] width 6 height 10
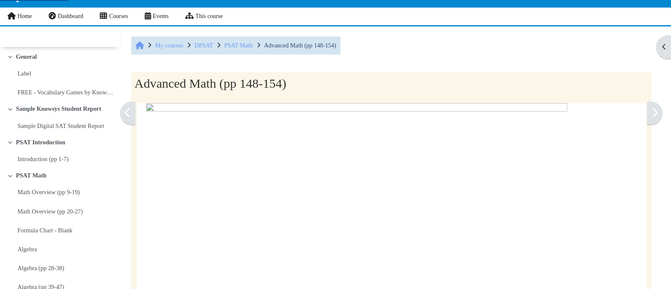
scroll to position [52, 0]
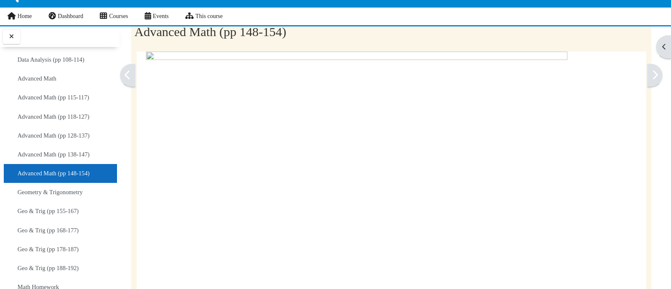
click at [130, 77] on link at bounding box center [128, 75] width 16 height 23
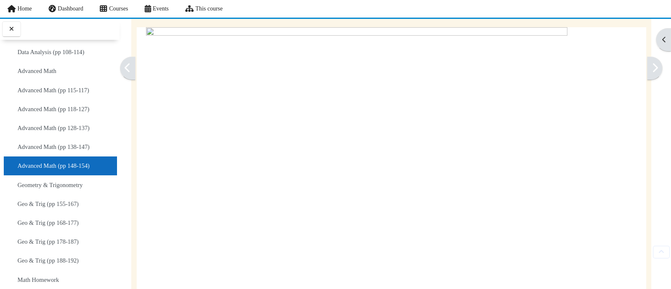
scroll to position [83, 0]
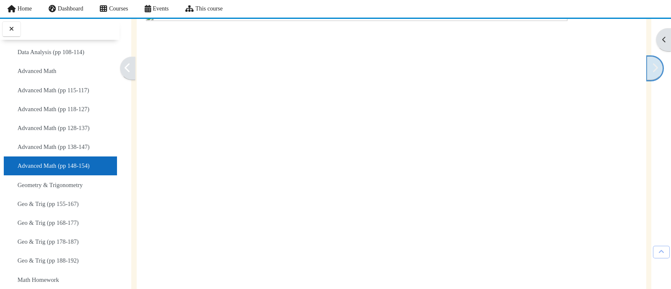
click at [651, 65] on icon at bounding box center [654, 67] width 6 height 10
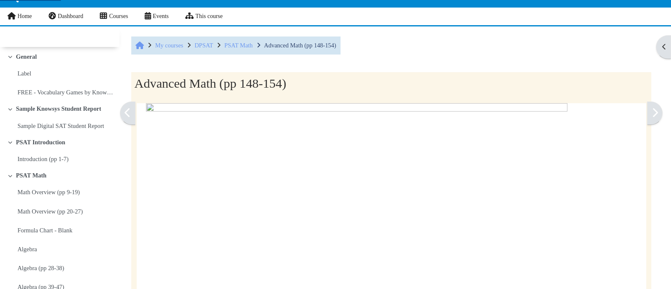
scroll to position [52, 0]
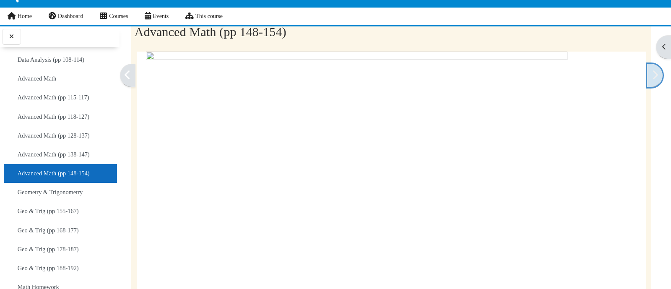
click at [651, 70] on icon at bounding box center [654, 75] width 6 height 10
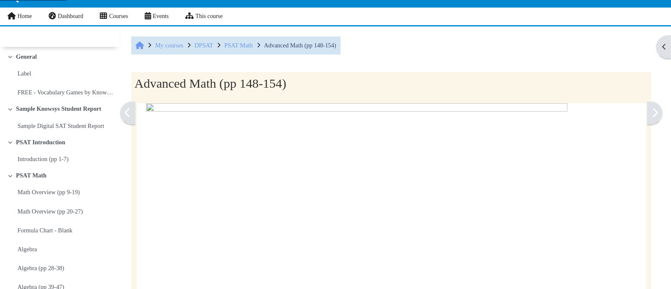
scroll to position [52, 0]
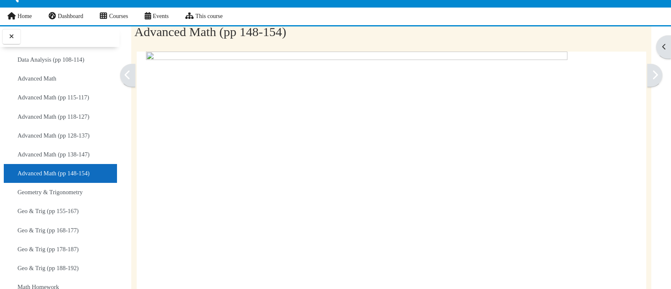
click at [647, 75] on link at bounding box center [655, 75] width 16 height 23
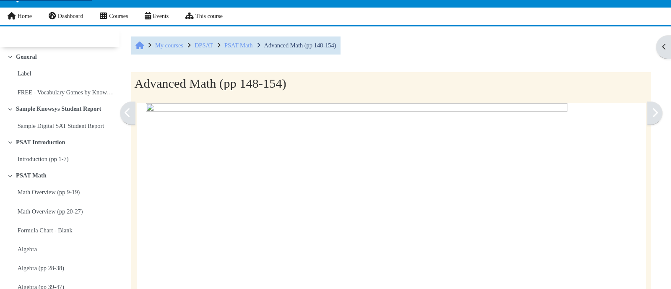
scroll to position [52, 0]
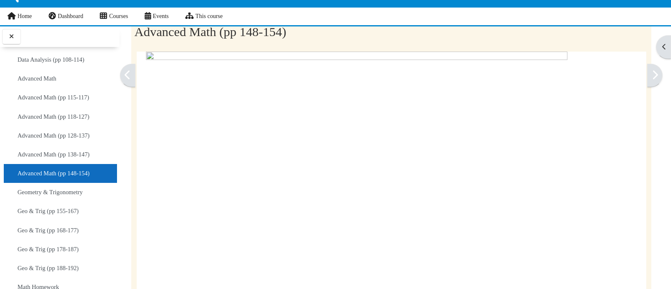
click at [647, 83] on link at bounding box center [655, 75] width 16 height 23
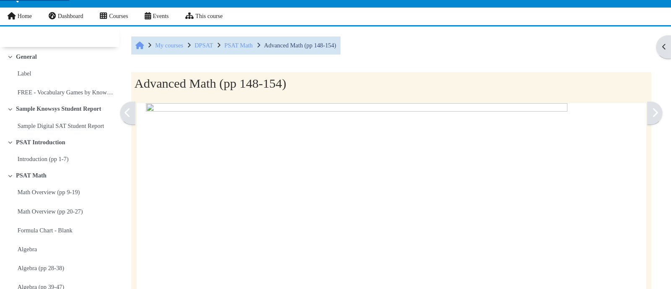
scroll to position [52, 0]
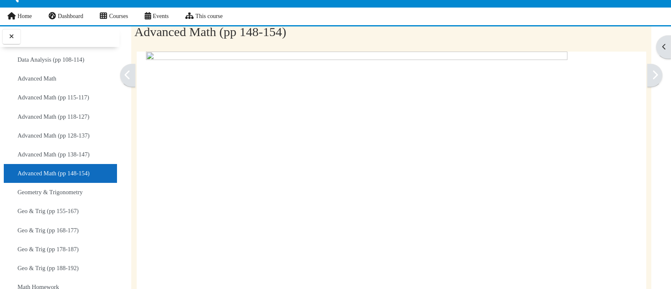
click at [647, 75] on link at bounding box center [655, 75] width 16 height 23
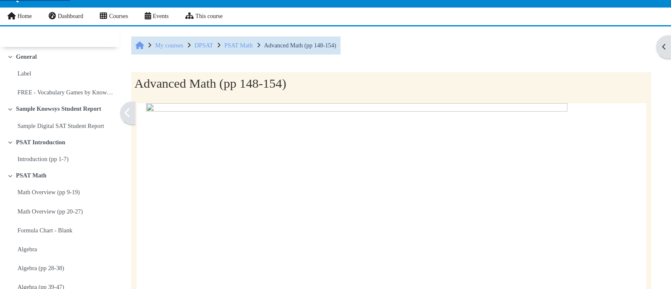
scroll to position [52, 0]
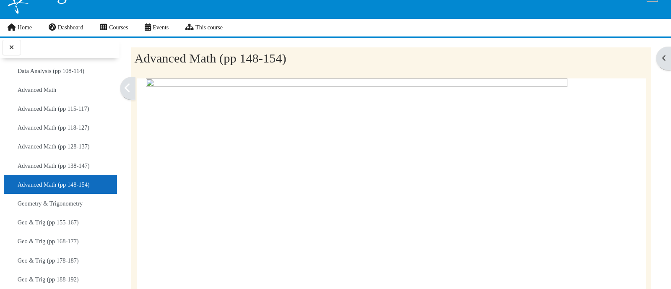
scroll to position [59, 0]
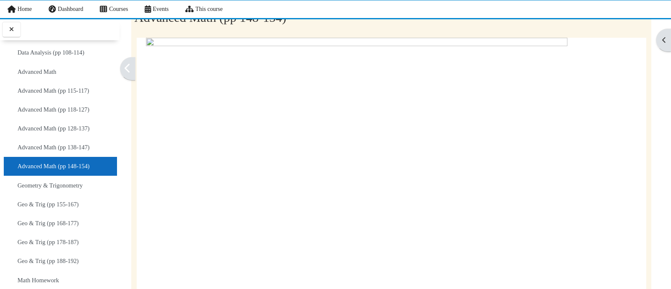
click at [129, 69] on icon at bounding box center [127, 68] width 6 height 10
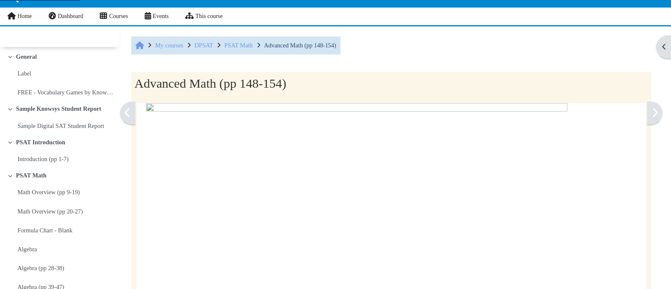
scroll to position [52, 0]
